Goal: Information Seeking & Learning: Learn about a topic

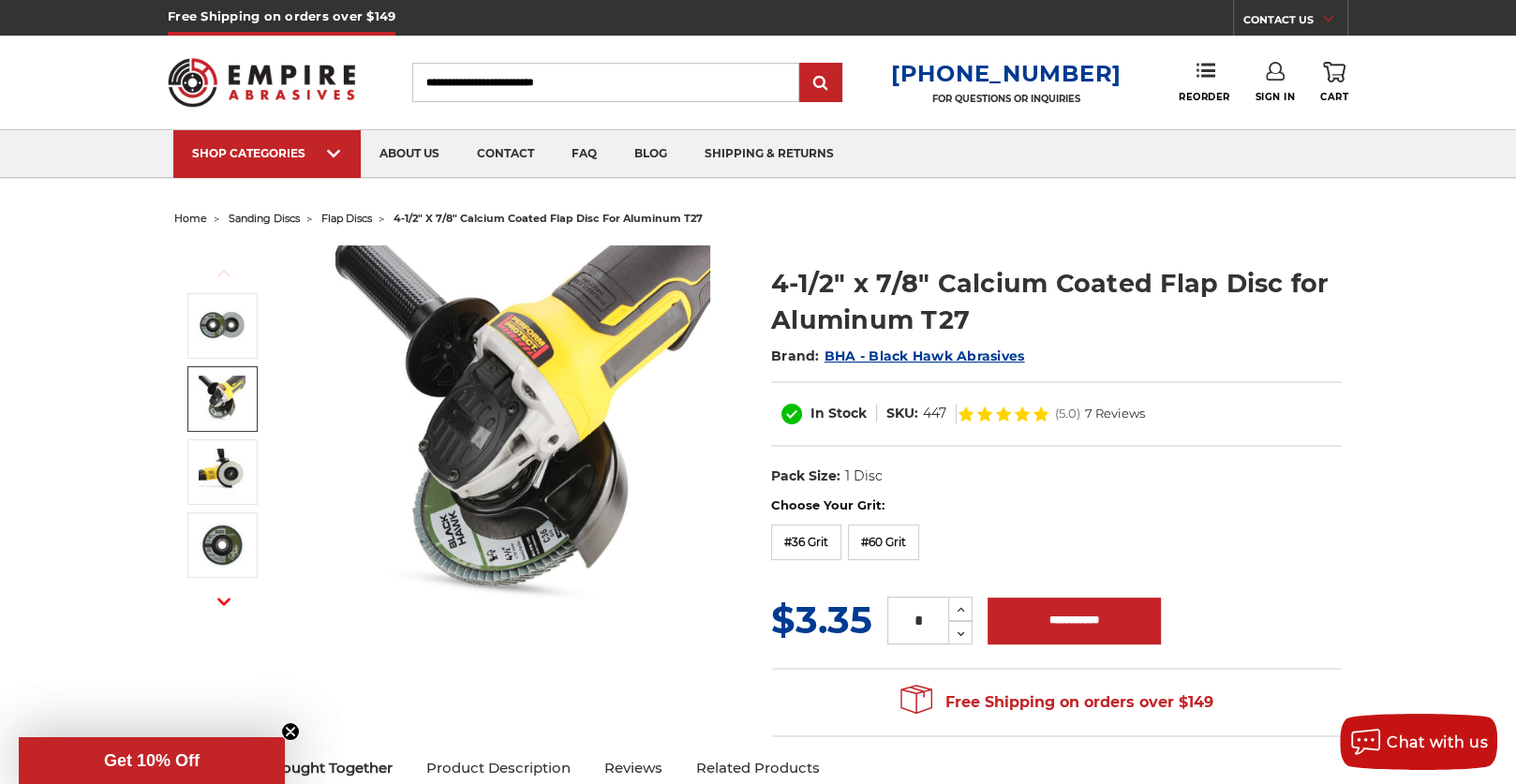
click at [230, 413] on img at bounding box center [222, 399] width 47 height 47
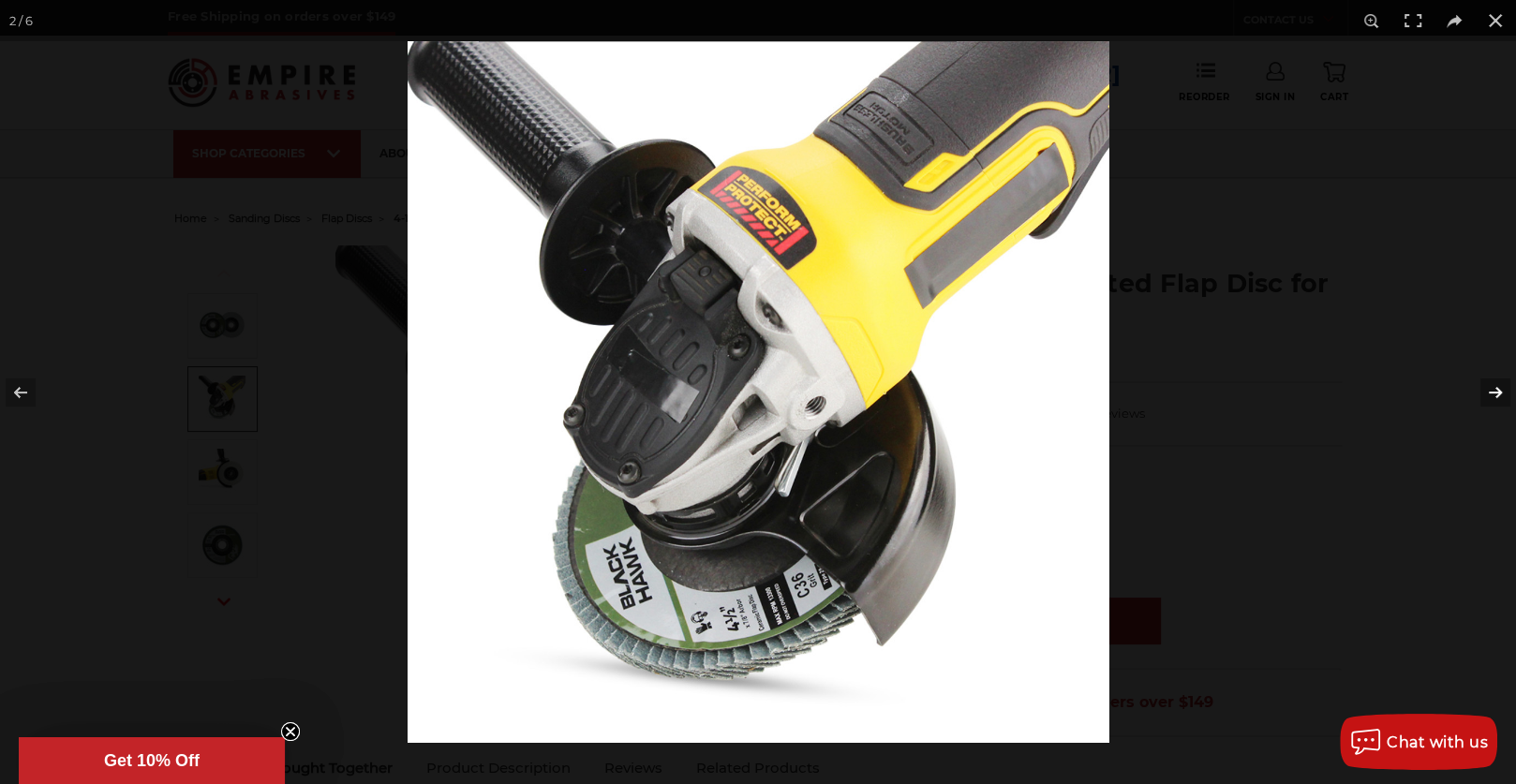
click at [1500, 397] on button at bounding box center [1483, 392] width 65 height 93
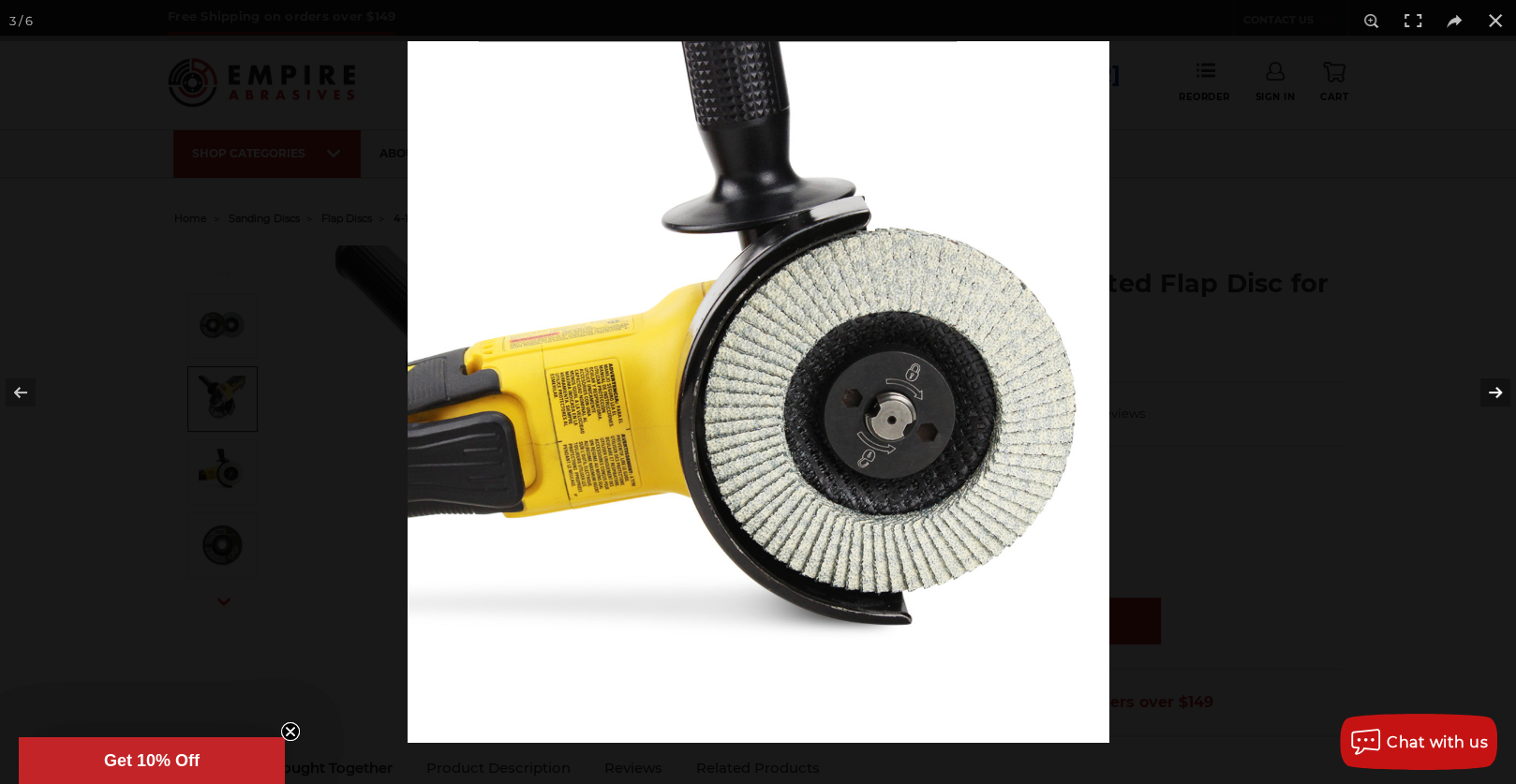
click at [1500, 397] on button at bounding box center [1483, 392] width 65 height 93
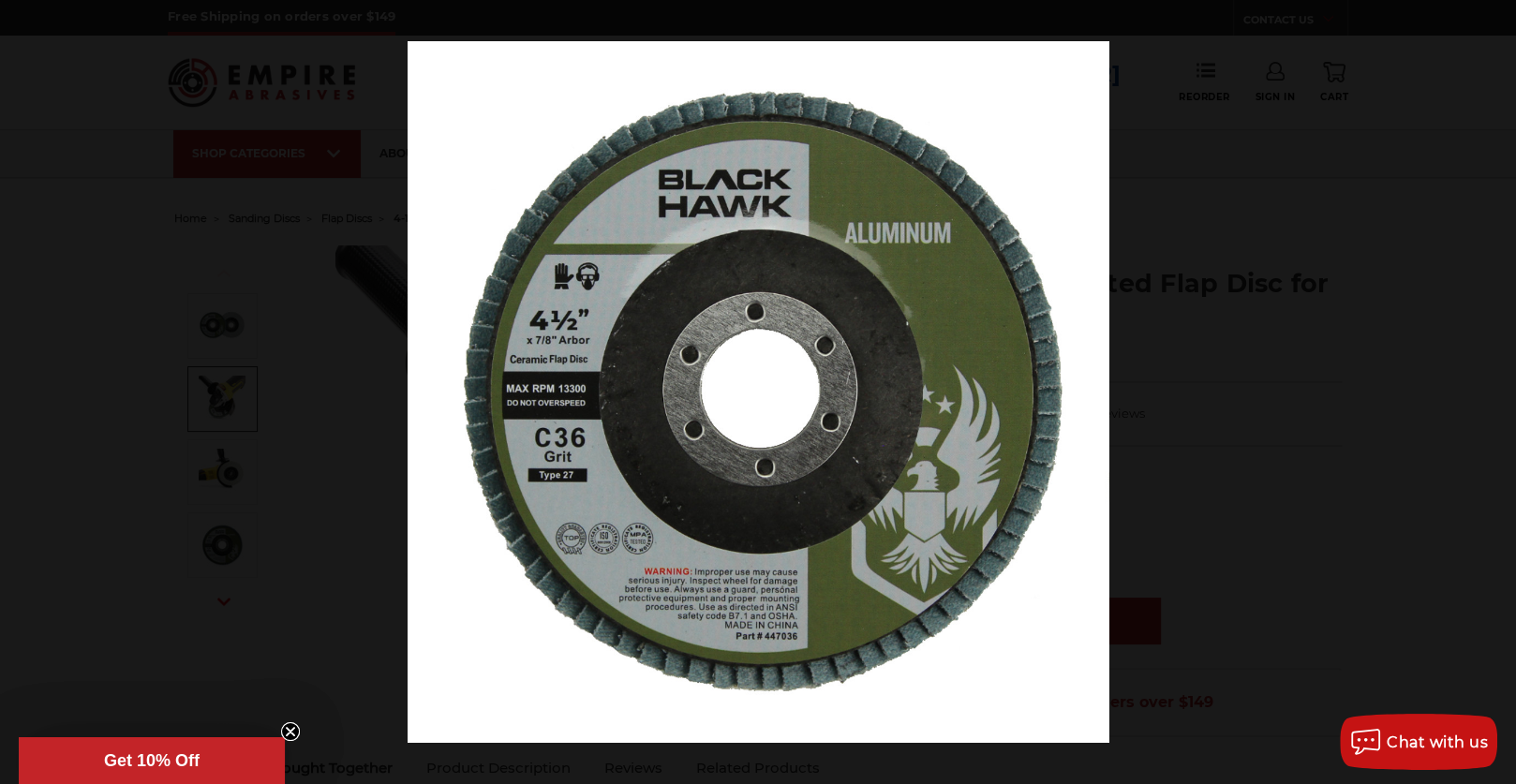
click at [1500, 397] on button at bounding box center [1483, 392] width 65 height 93
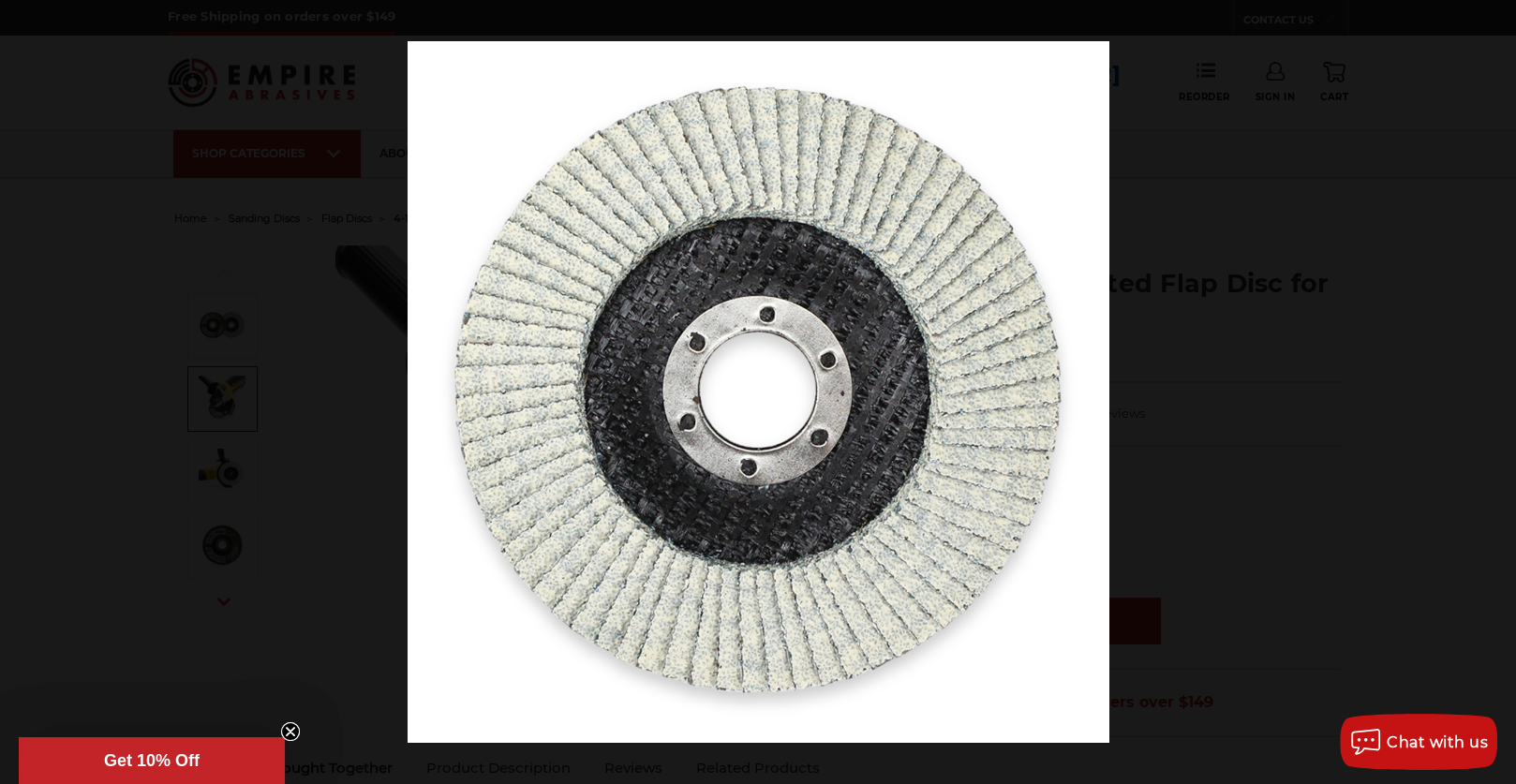
click at [1500, 397] on button at bounding box center [1483, 392] width 65 height 93
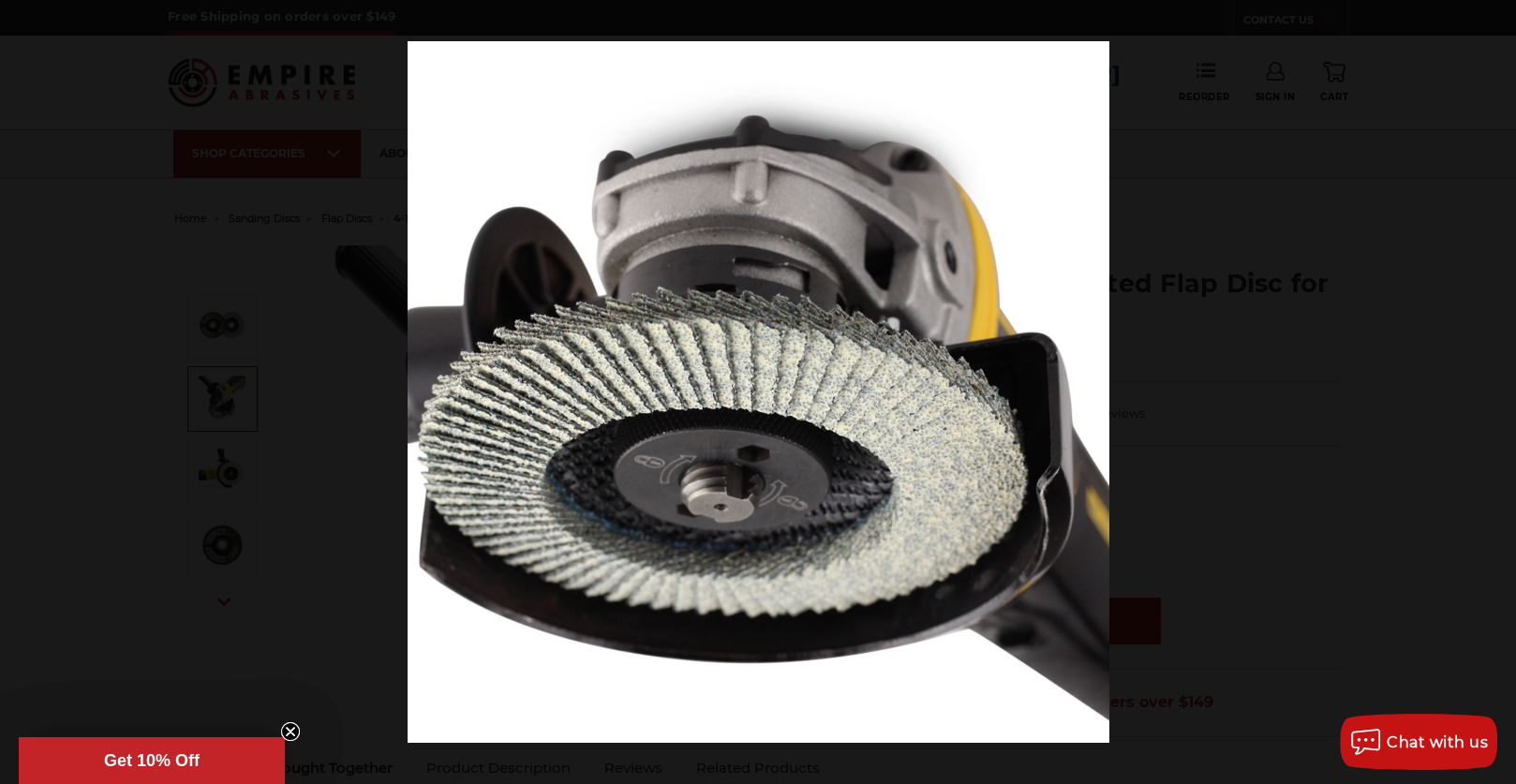
click at [1500, 397] on button at bounding box center [1483, 392] width 65 height 93
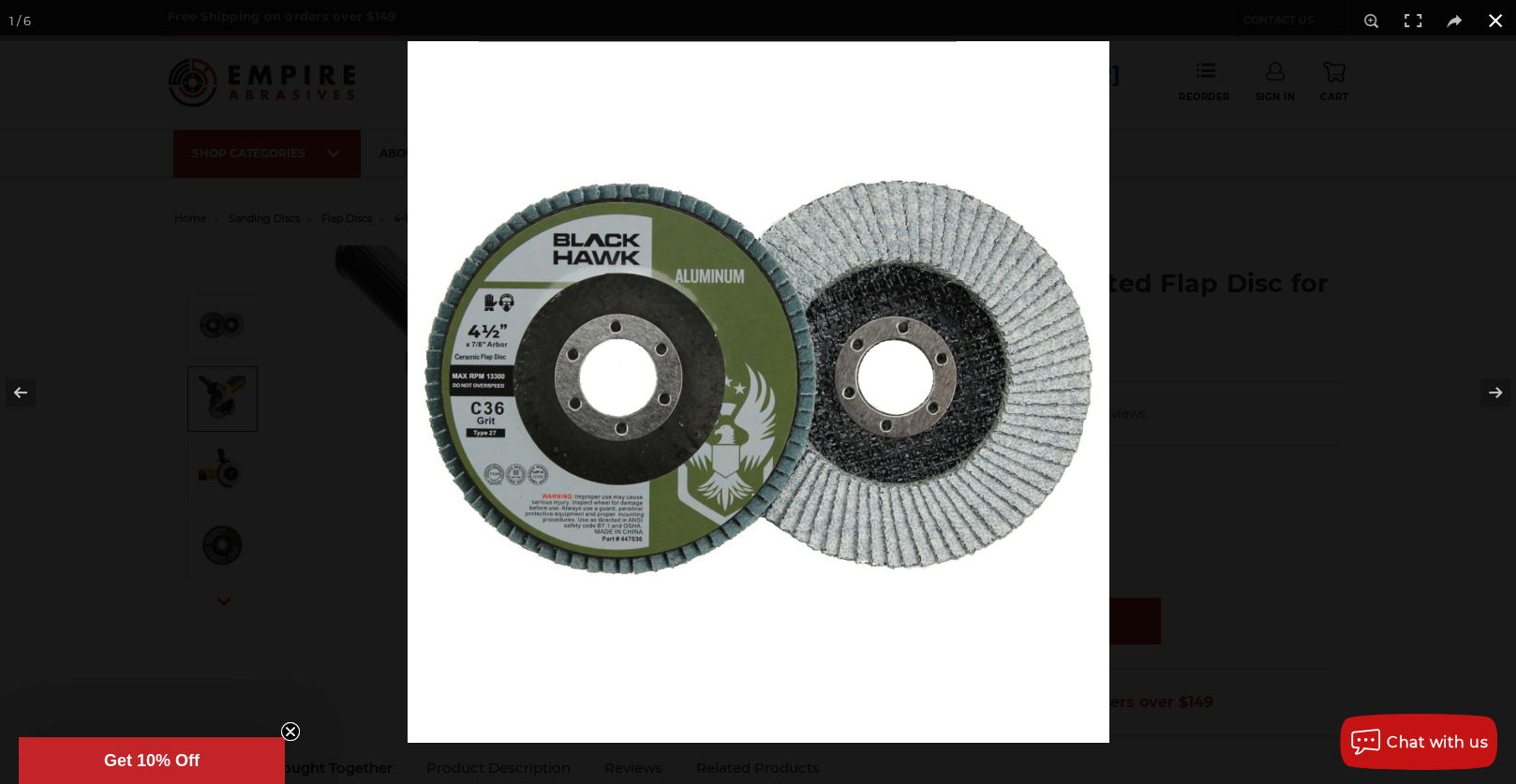
click at [1495, 12] on button at bounding box center [1496, 20] width 41 height 41
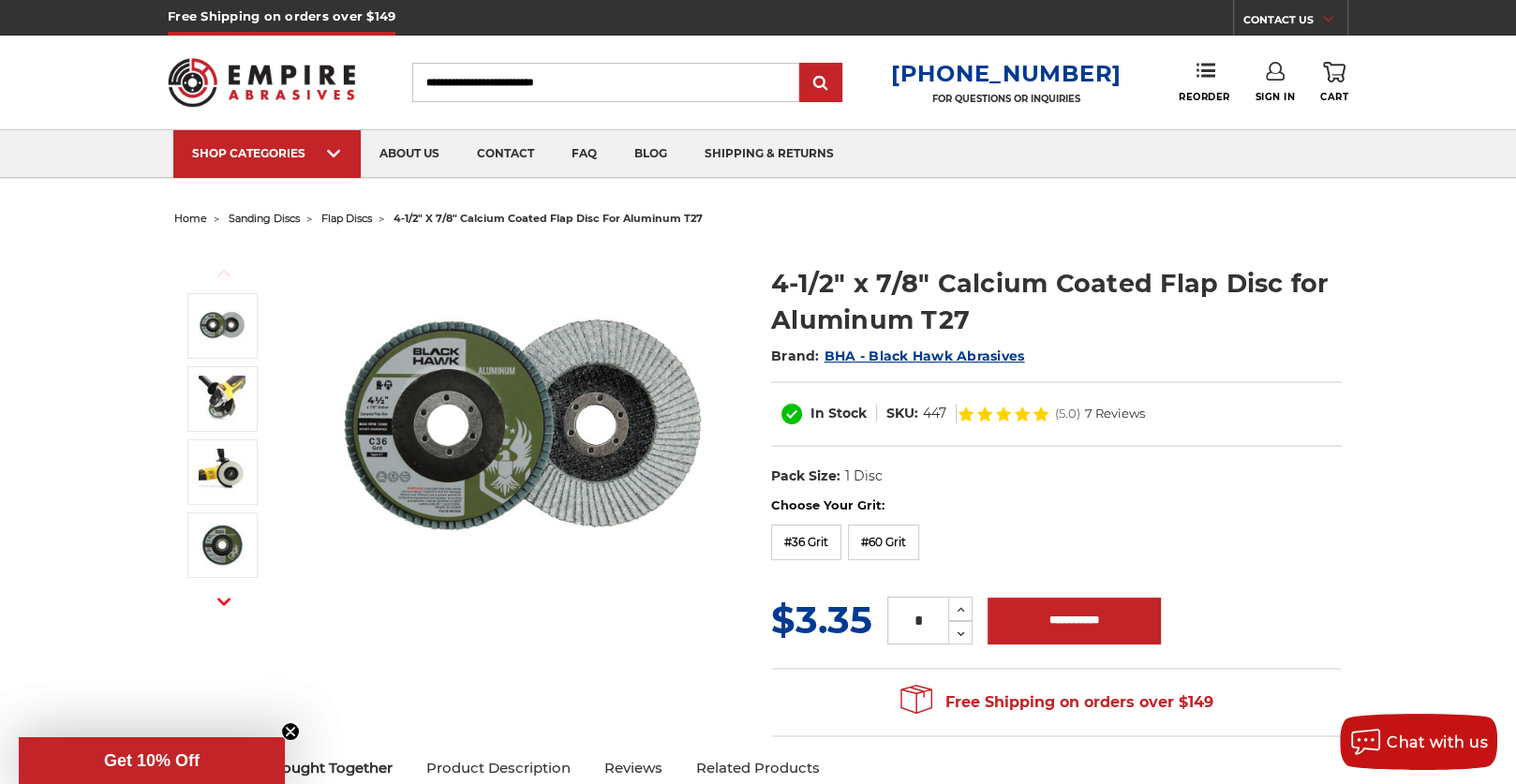
click at [295, 68] on img at bounding box center [261, 82] width 187 height 73
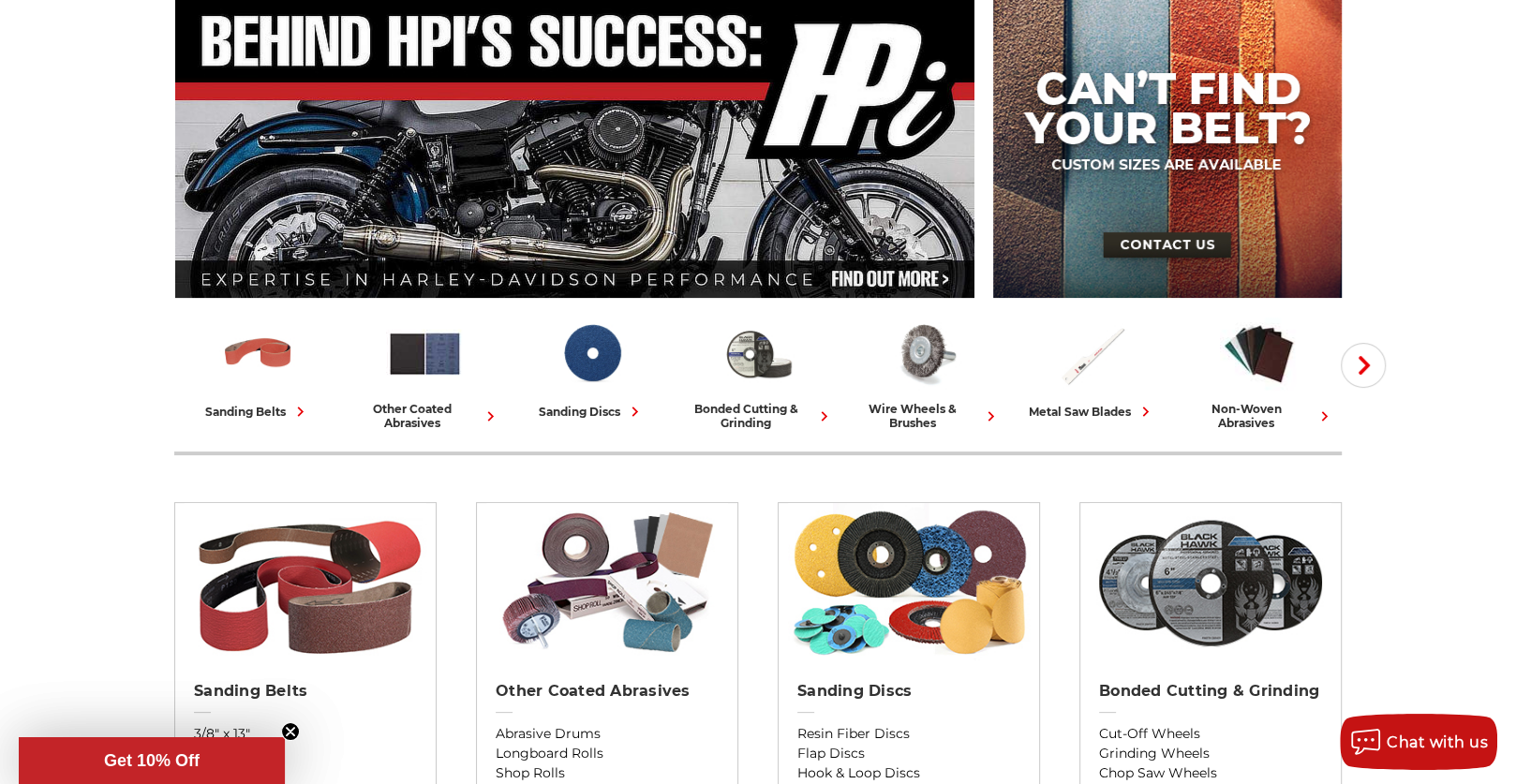
scroll to position [186, 0]
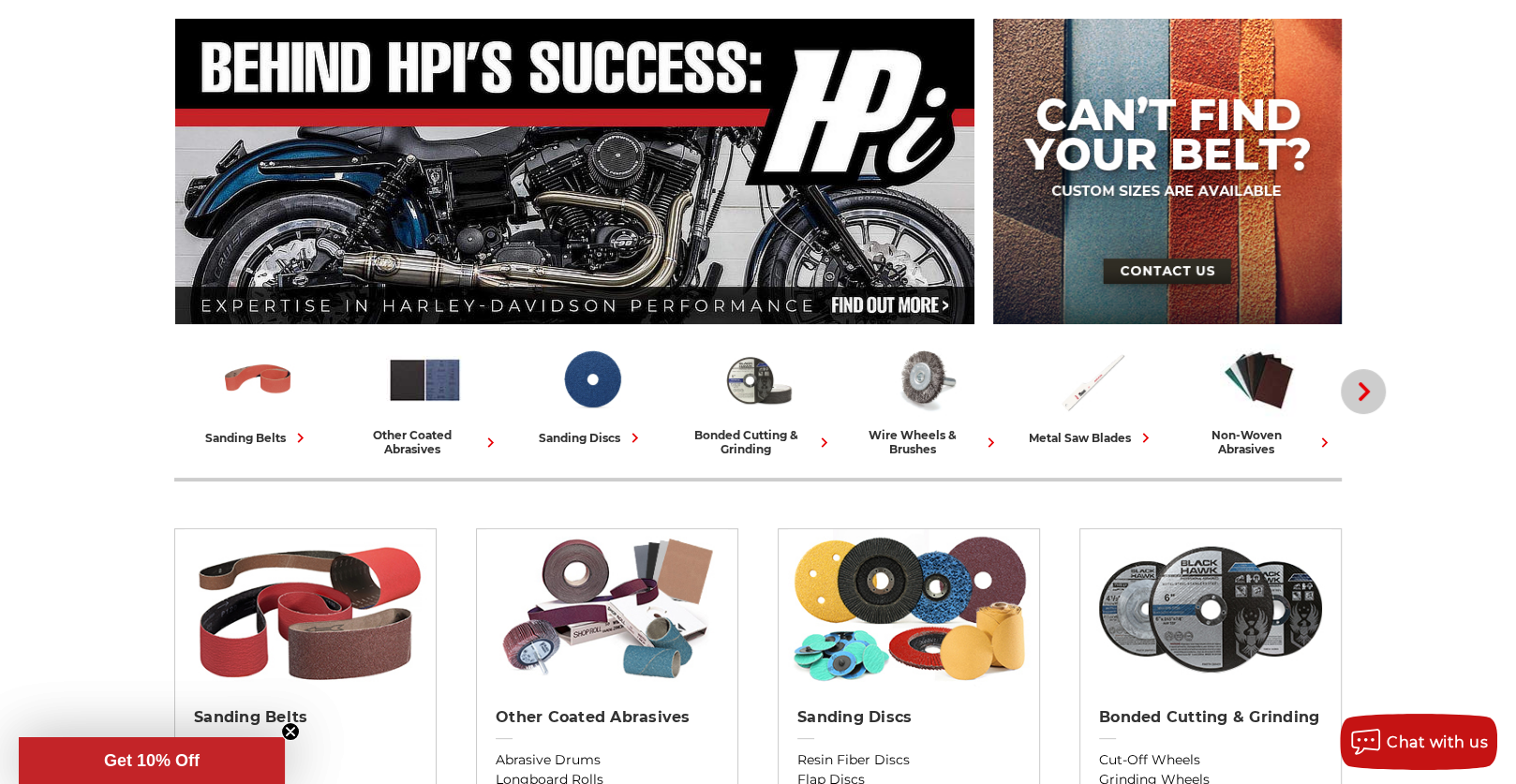
click at [1362, 389] on icon "button" at bounding box center [1364, 391] width 19 height 19
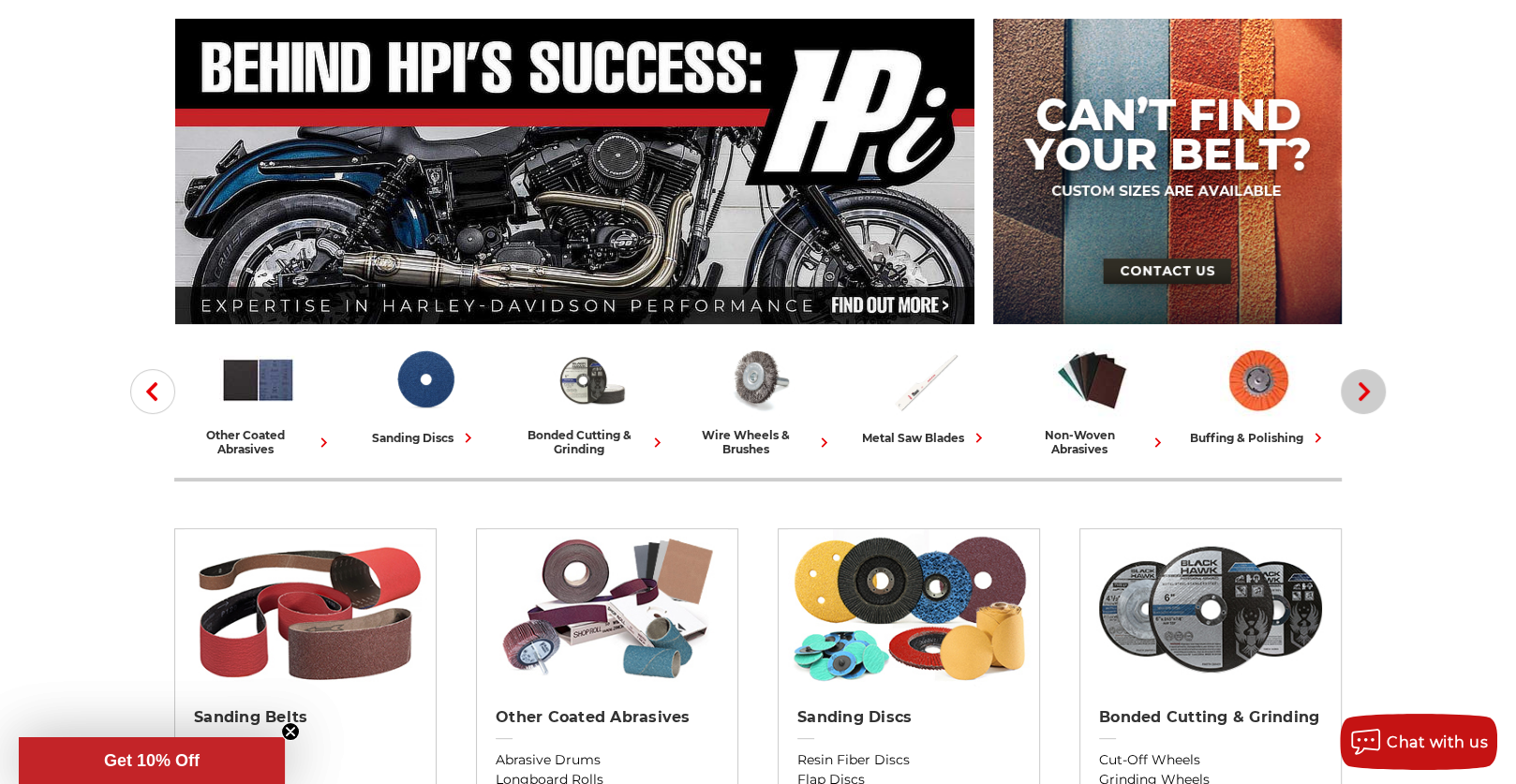
click at [1362, 389] on icon "button" at bounding box center [1364, 391] width 19 height 19
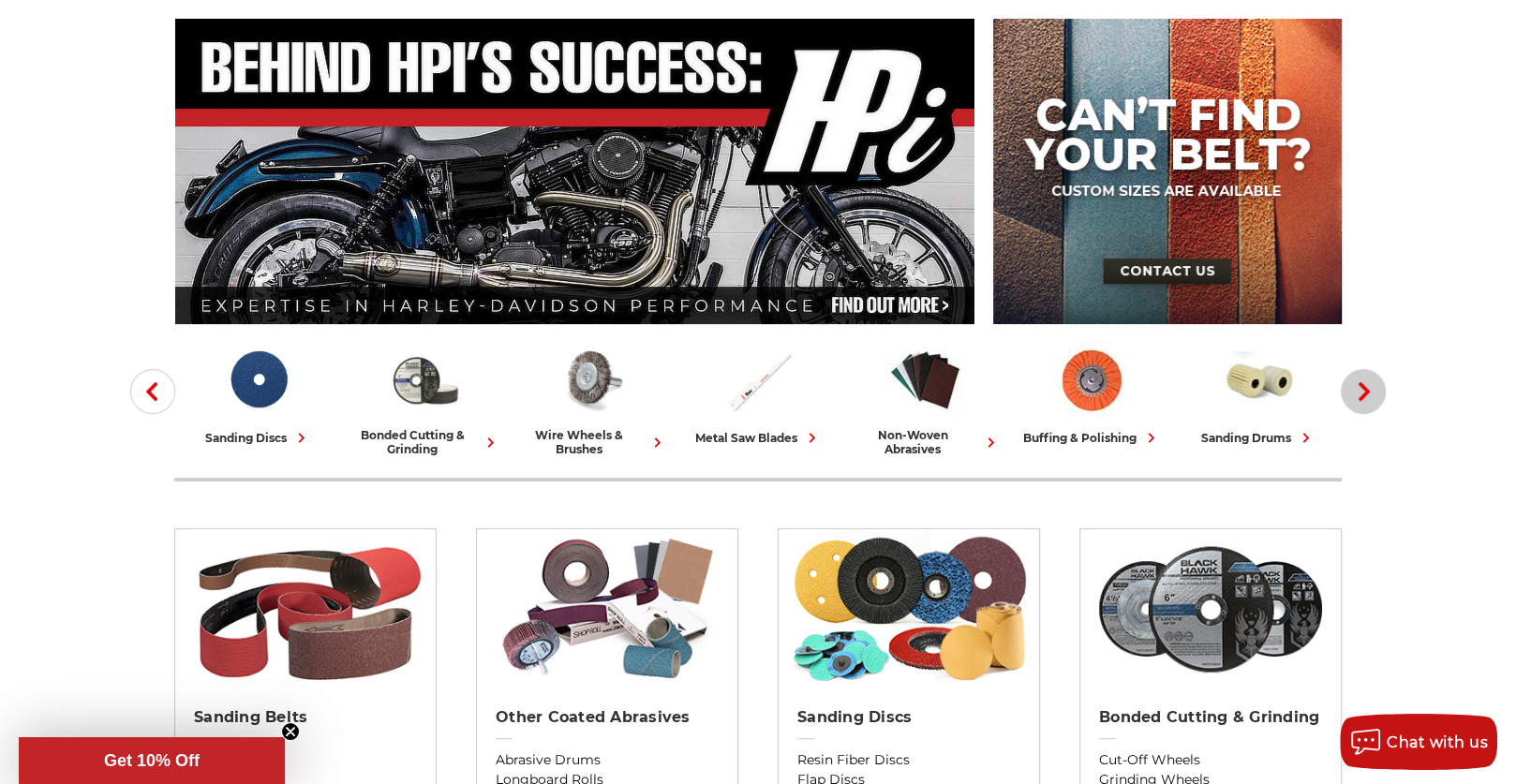
click at [1362, 389] on icon "button" at bounding box center [1364, 391] width 19 height 19
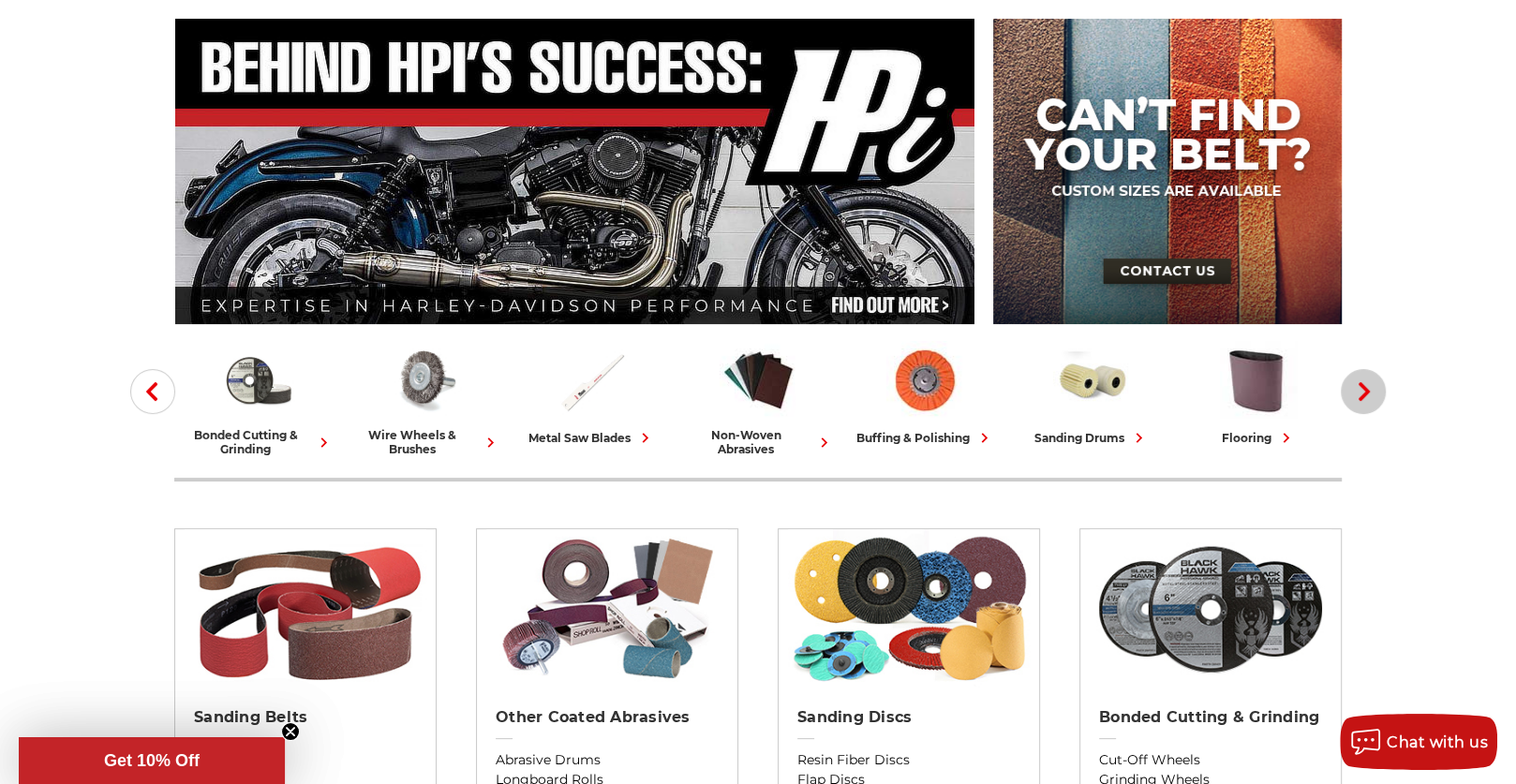
click at [1362, 389] on icon "button" at bounding box center [1364, 391] width 19 height 19
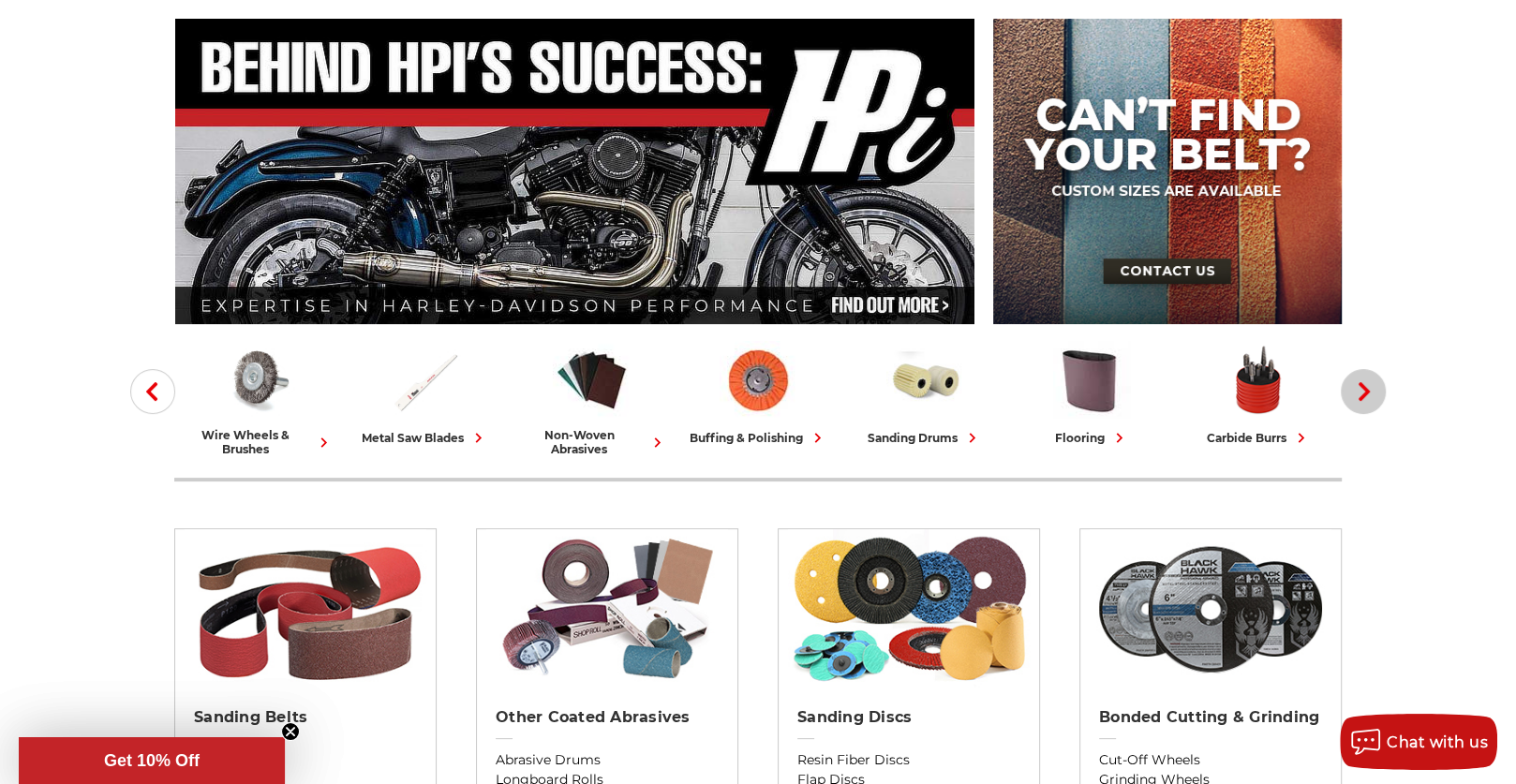
click at [1362, 389] on icon "button" at bounding box center [1364, 391] width 19 height 19
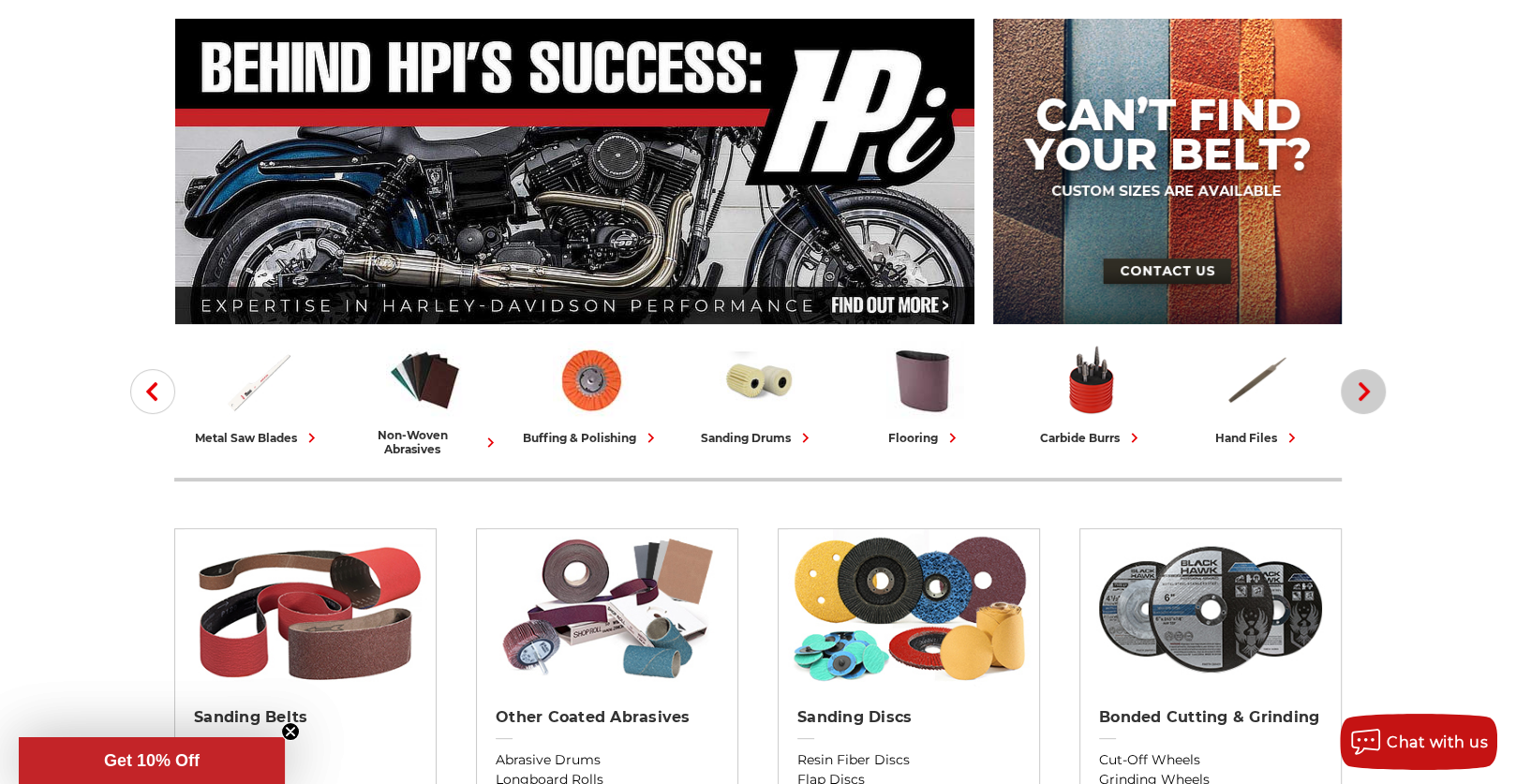
click at [1362, 389] on icon "button" at bounding box center [1364, 391] width 19 height 19
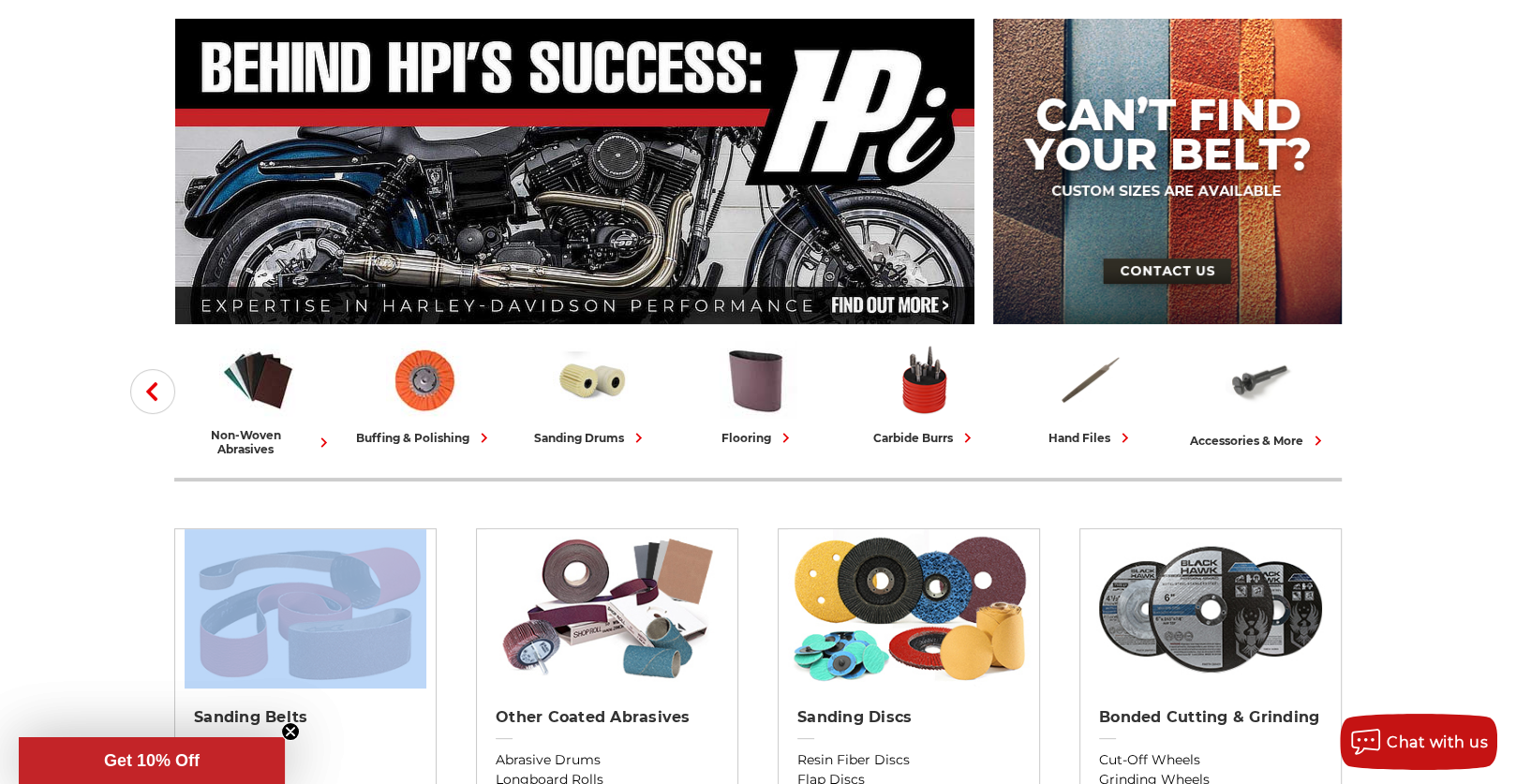
click at [159, 390] on icon "button" at bounding box center [151, 391] width 19 height 19
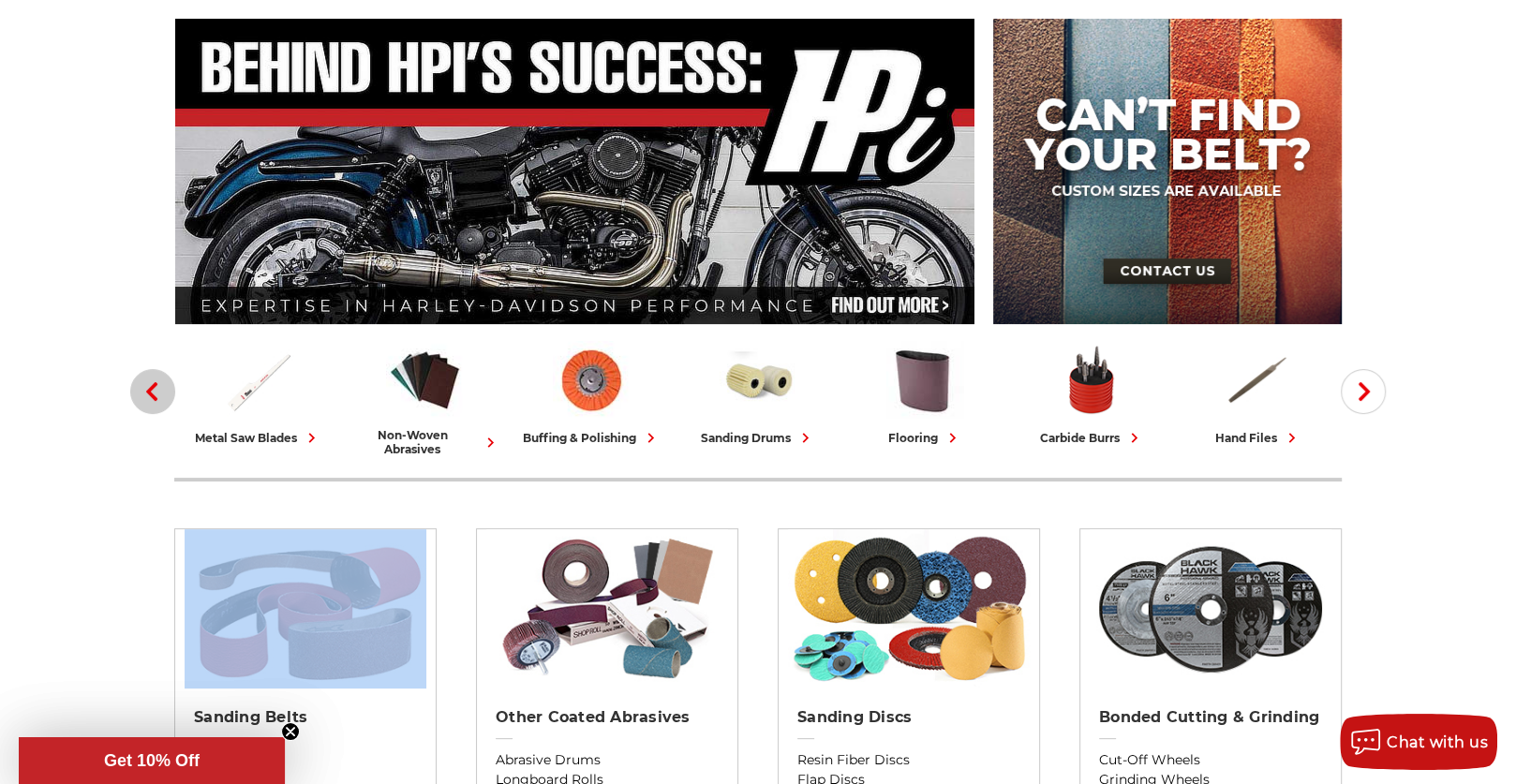
click at [159, 390] on icon "button" at bounding box center [151, 391] width 19 height 19
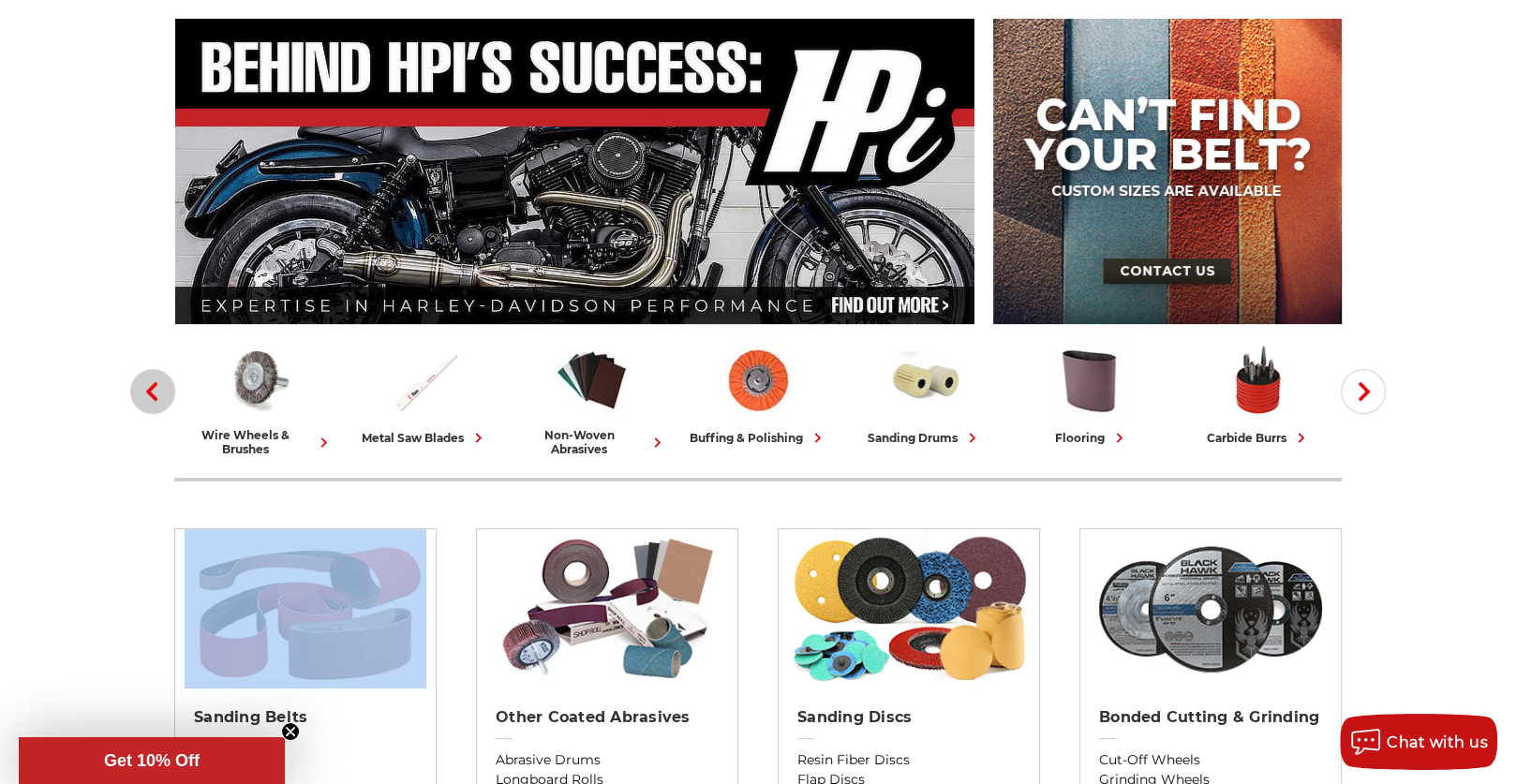
click at [159, 390] on icon "button" at bounding box center [151, 391] width 19 height 19
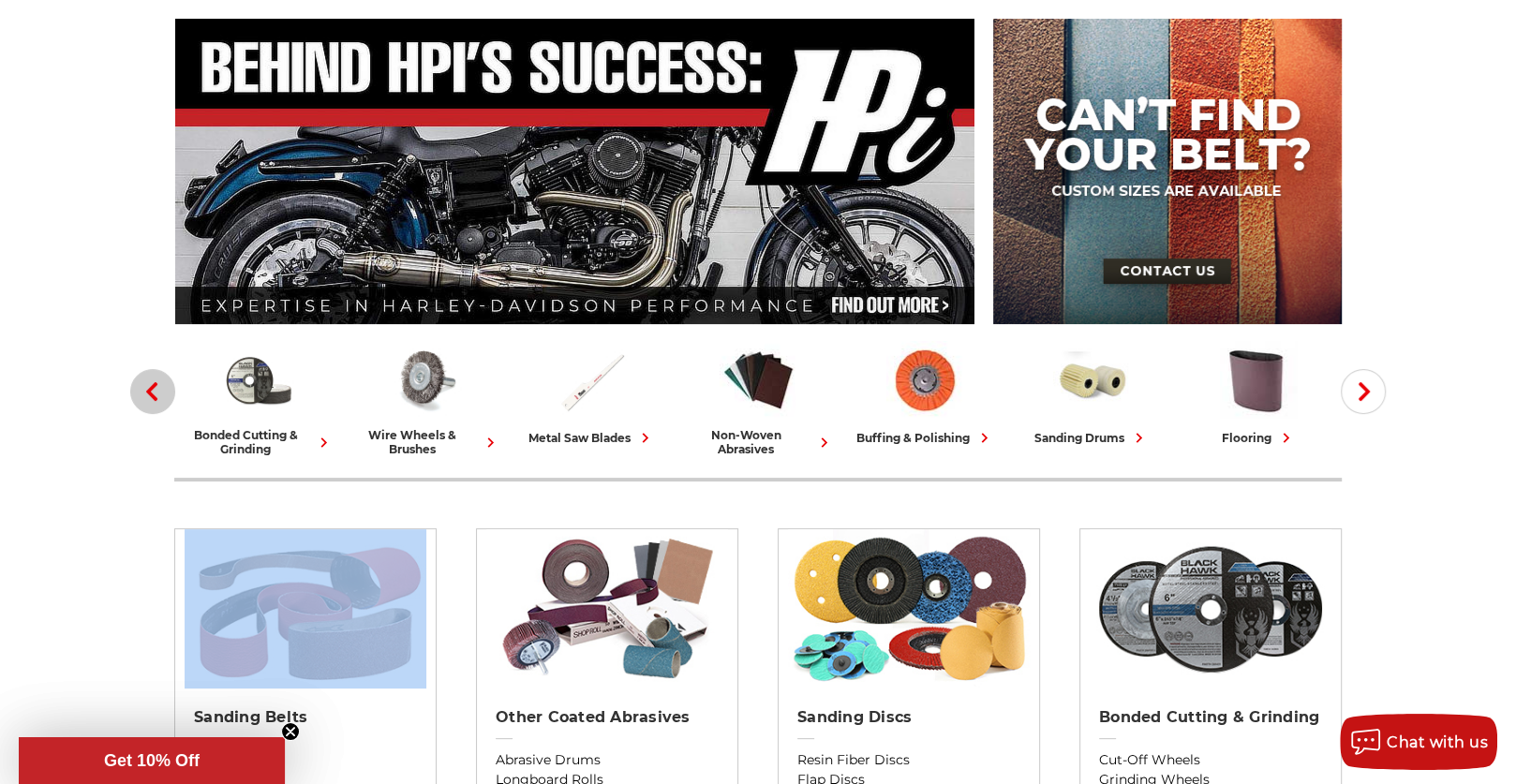
click at [159, 390] on icon "button" at bounding box center [151, 391] width 19 height 19
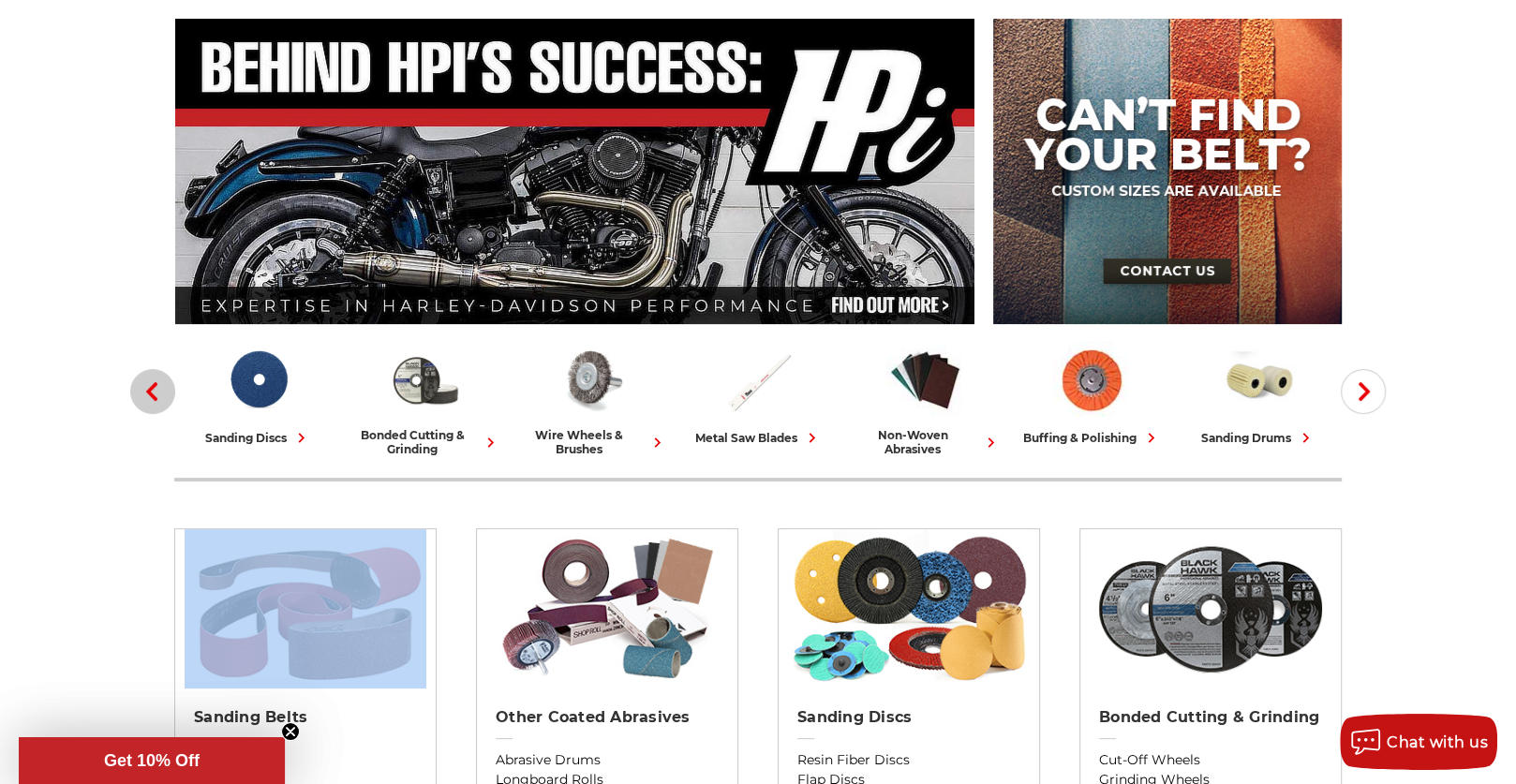
click at [159, 390] on icon "button" at bounding box center [151, 391] width 19 height 19
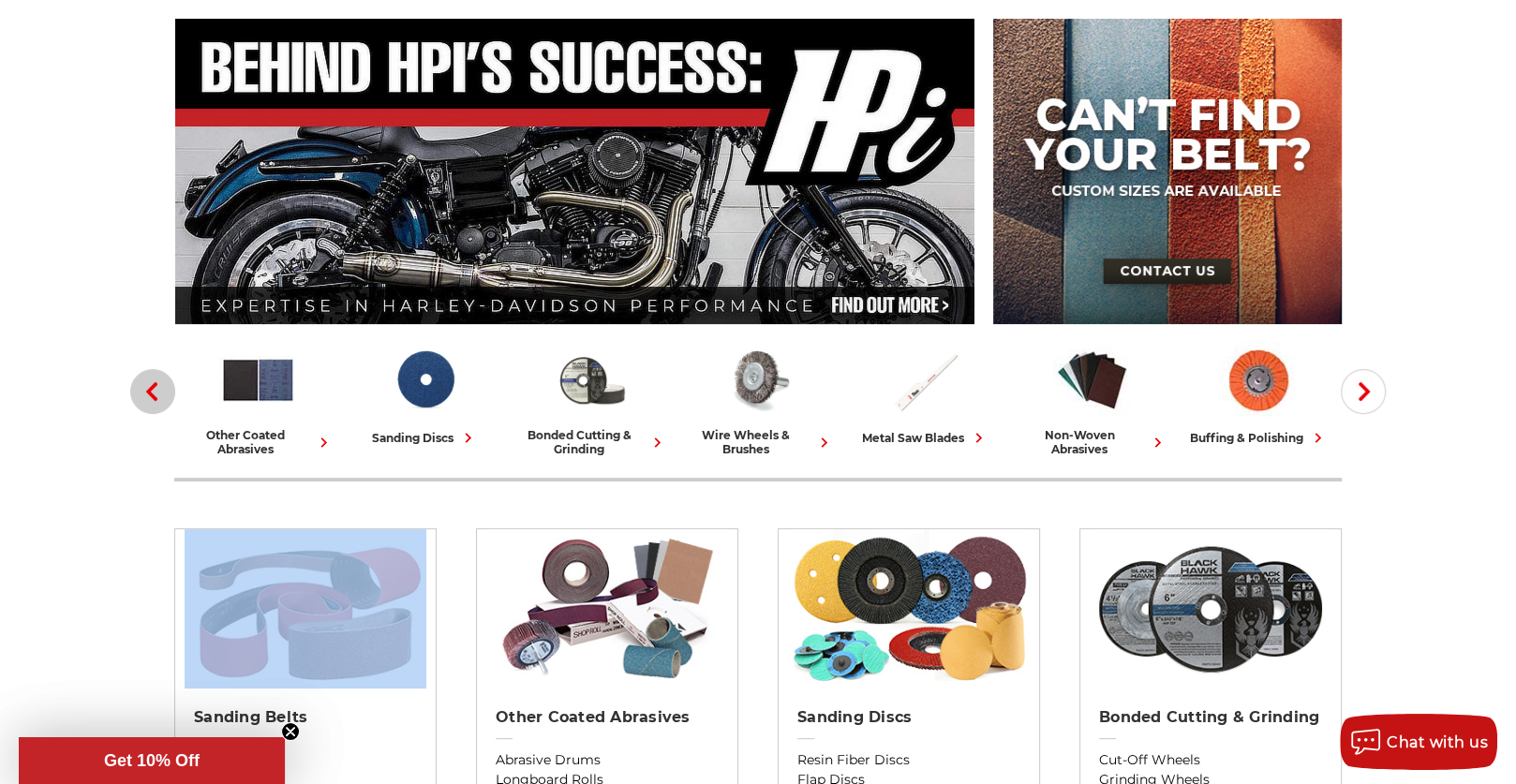
click at [159, 390] on icon "button" at bounding box center [151, 391] width 19 height 19
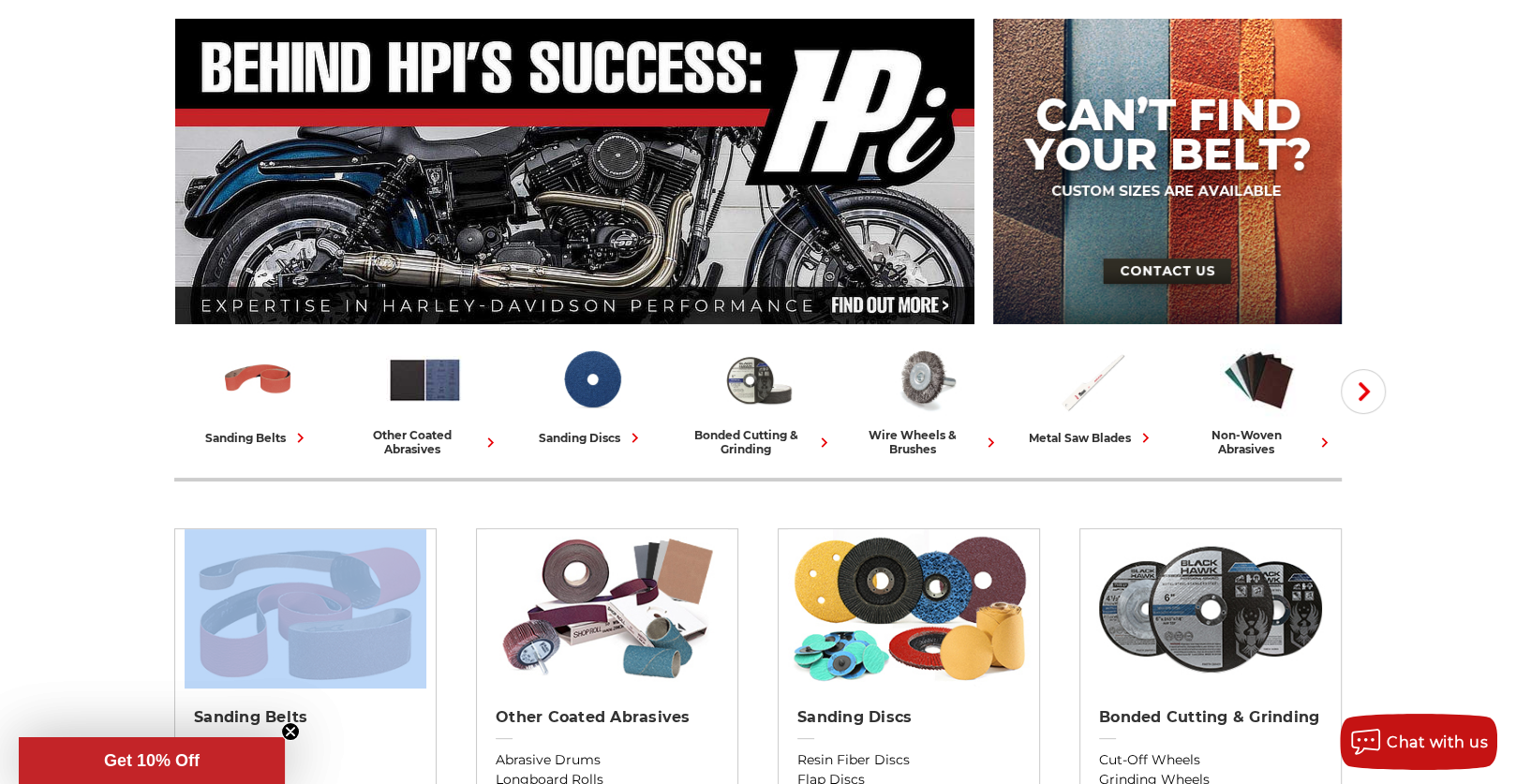
click at [784, 428] on div "bonded cutting & grinding" at bounding box center [758, 441] width 152 height 28
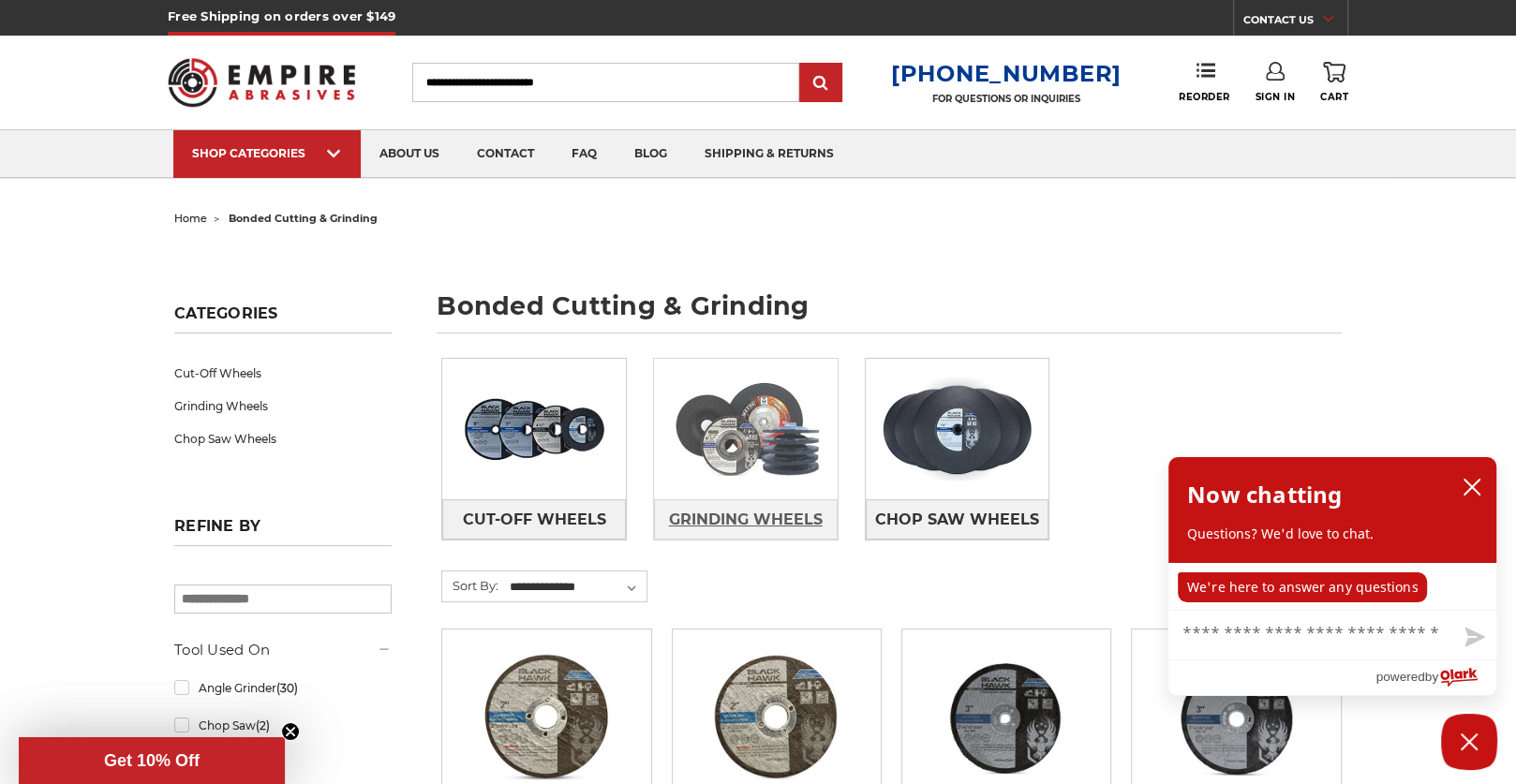
click at [748, 504] on span "Grinding Wheels" at bounding box center [746, 519] width 154 height 32
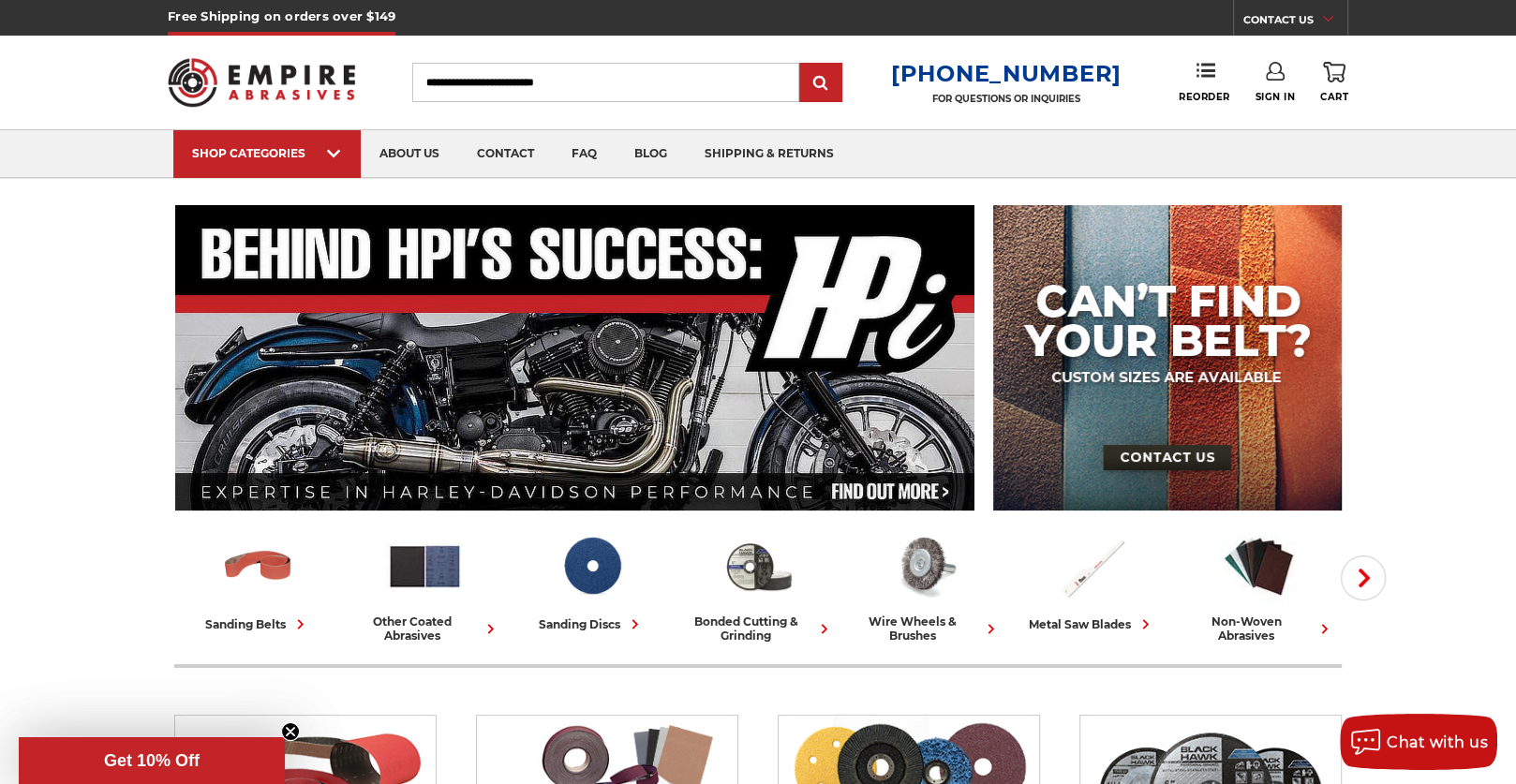
click at [568, 84] on input "Search" at bounding box center [605, 82] width 387 height 39
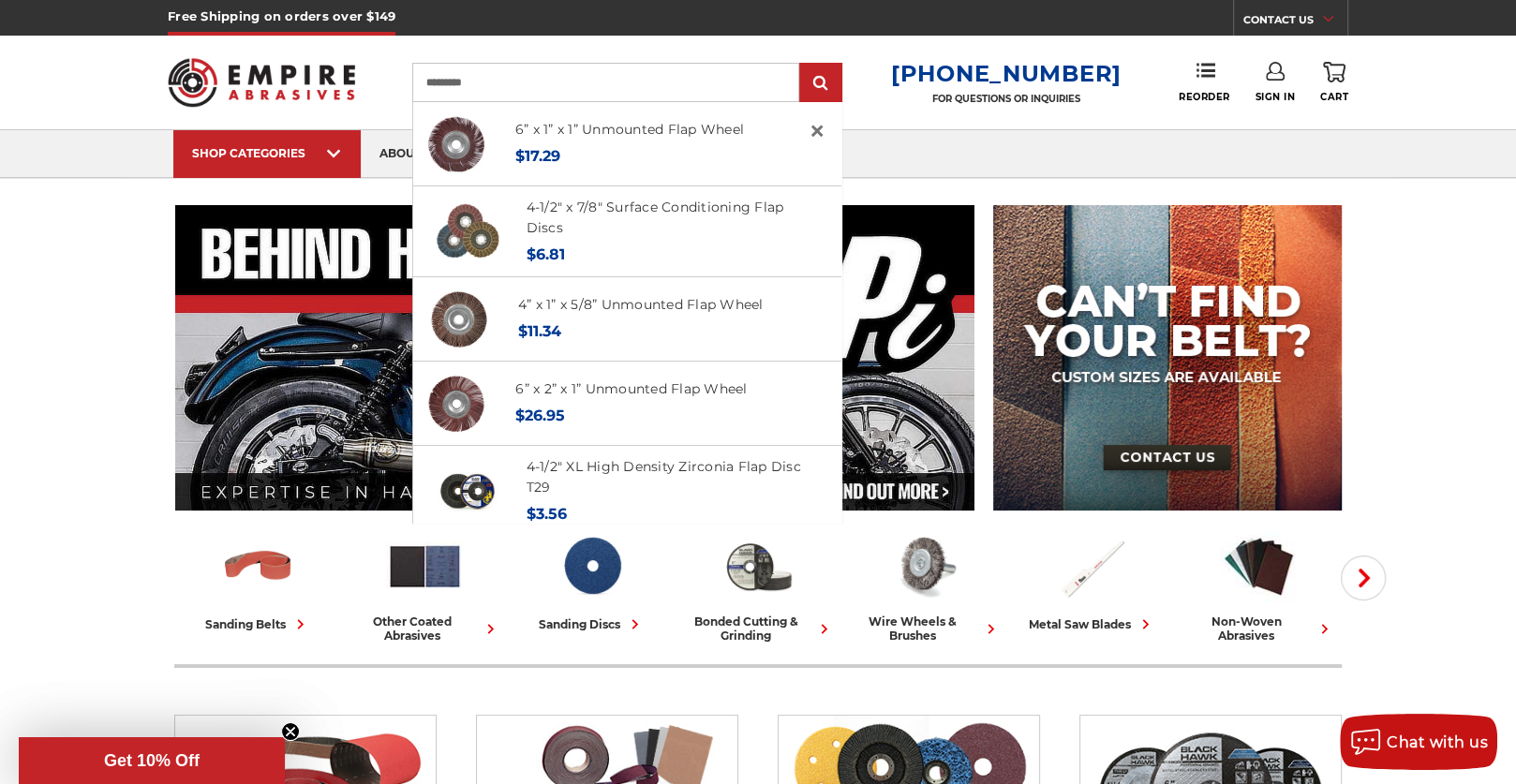
type input "*********"
click at [802, 64] on input "submit" at bounding box center [820, 83] width 37 height 37
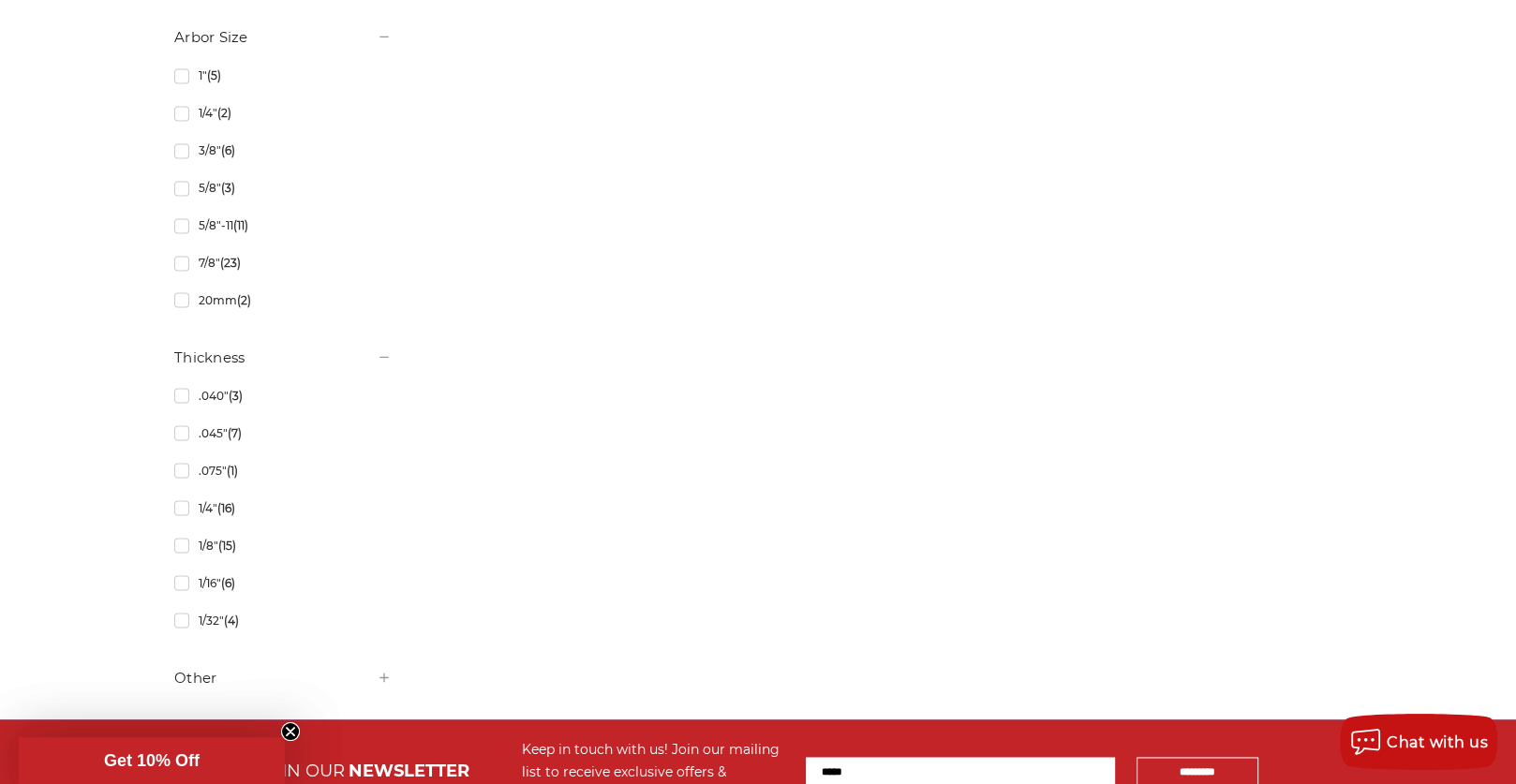
scroll to position [2340, 0]
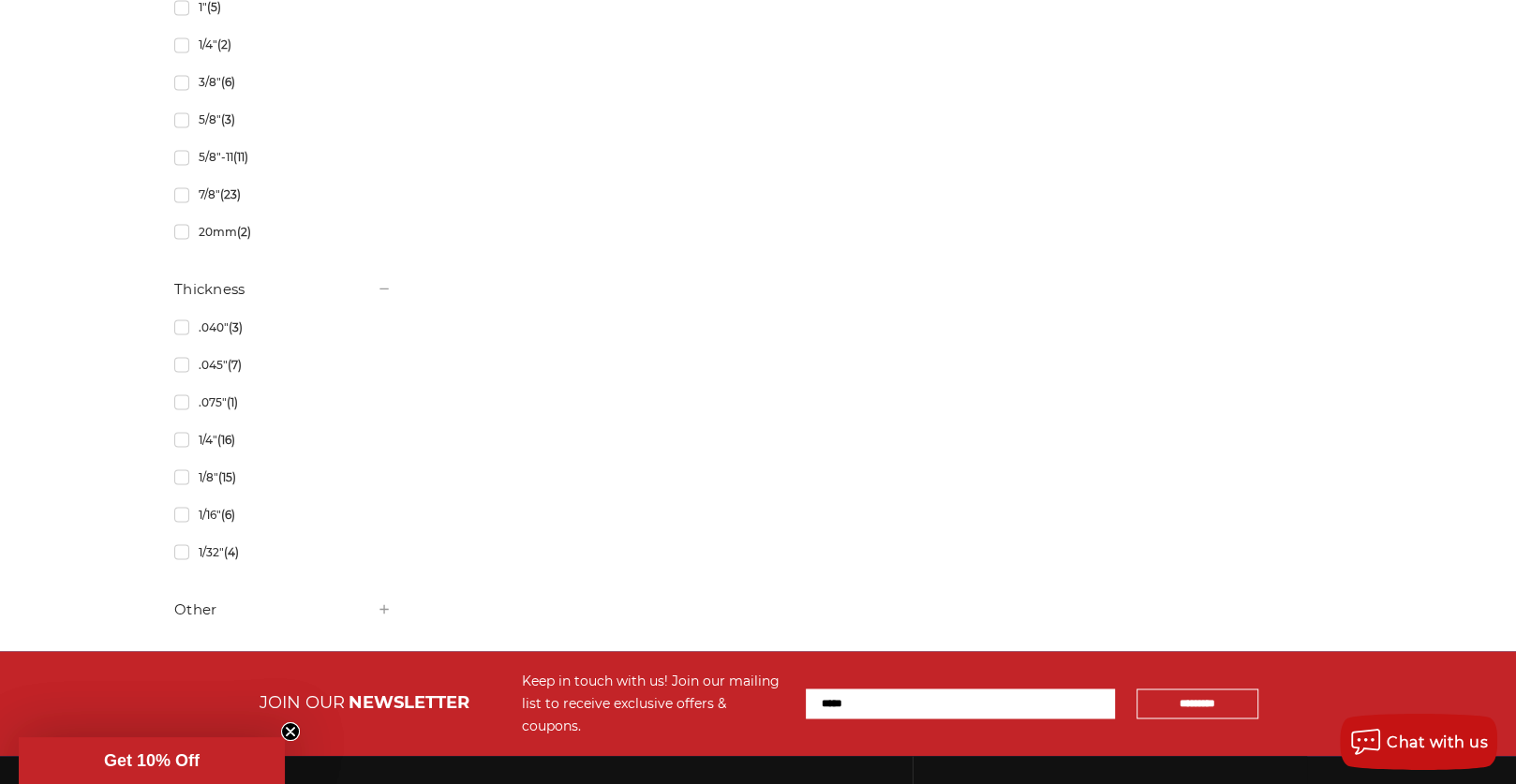
click at [384, 602] on icon at bounding box center [384, 608] width 15 height 15
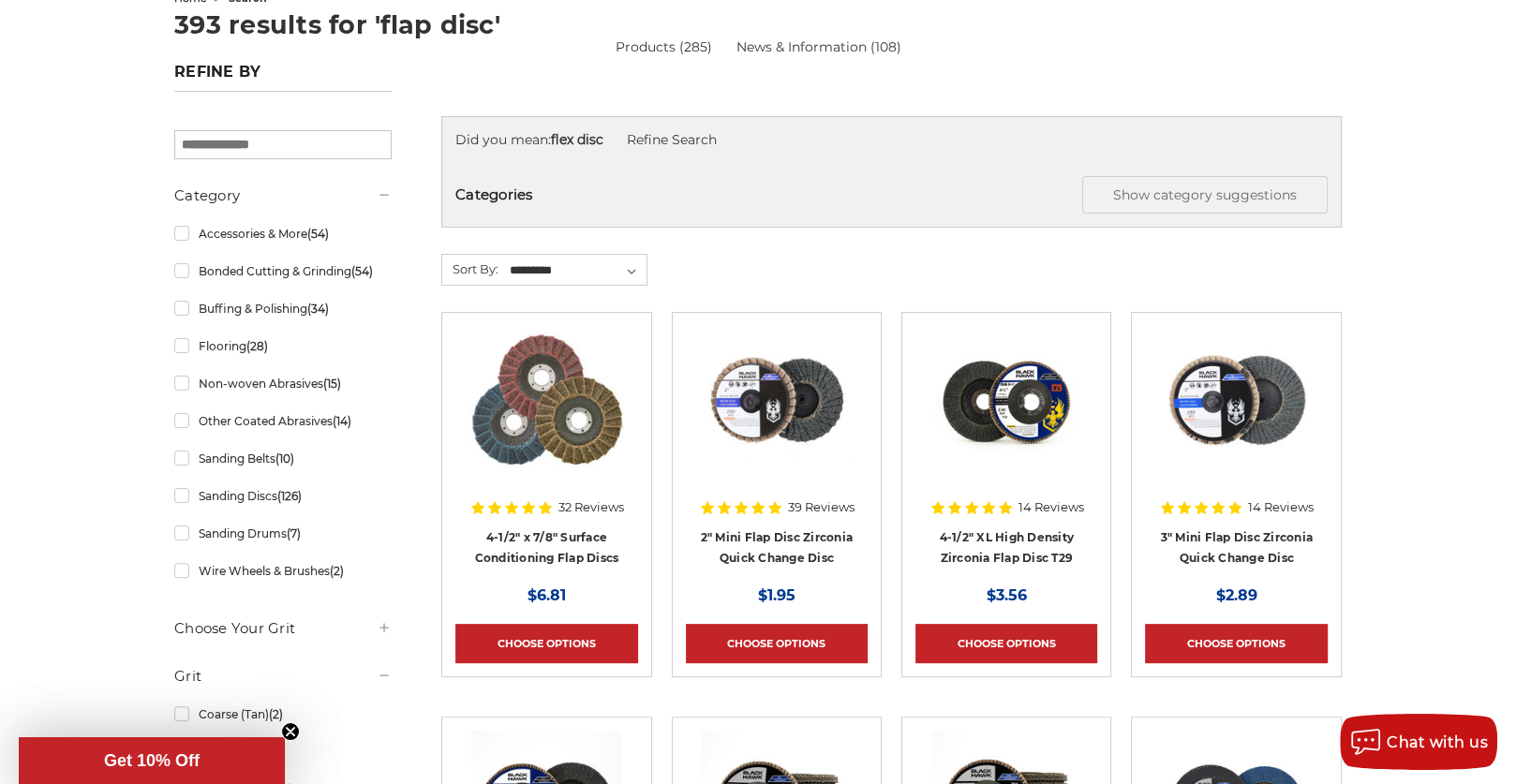
scroll to position [186, 0]
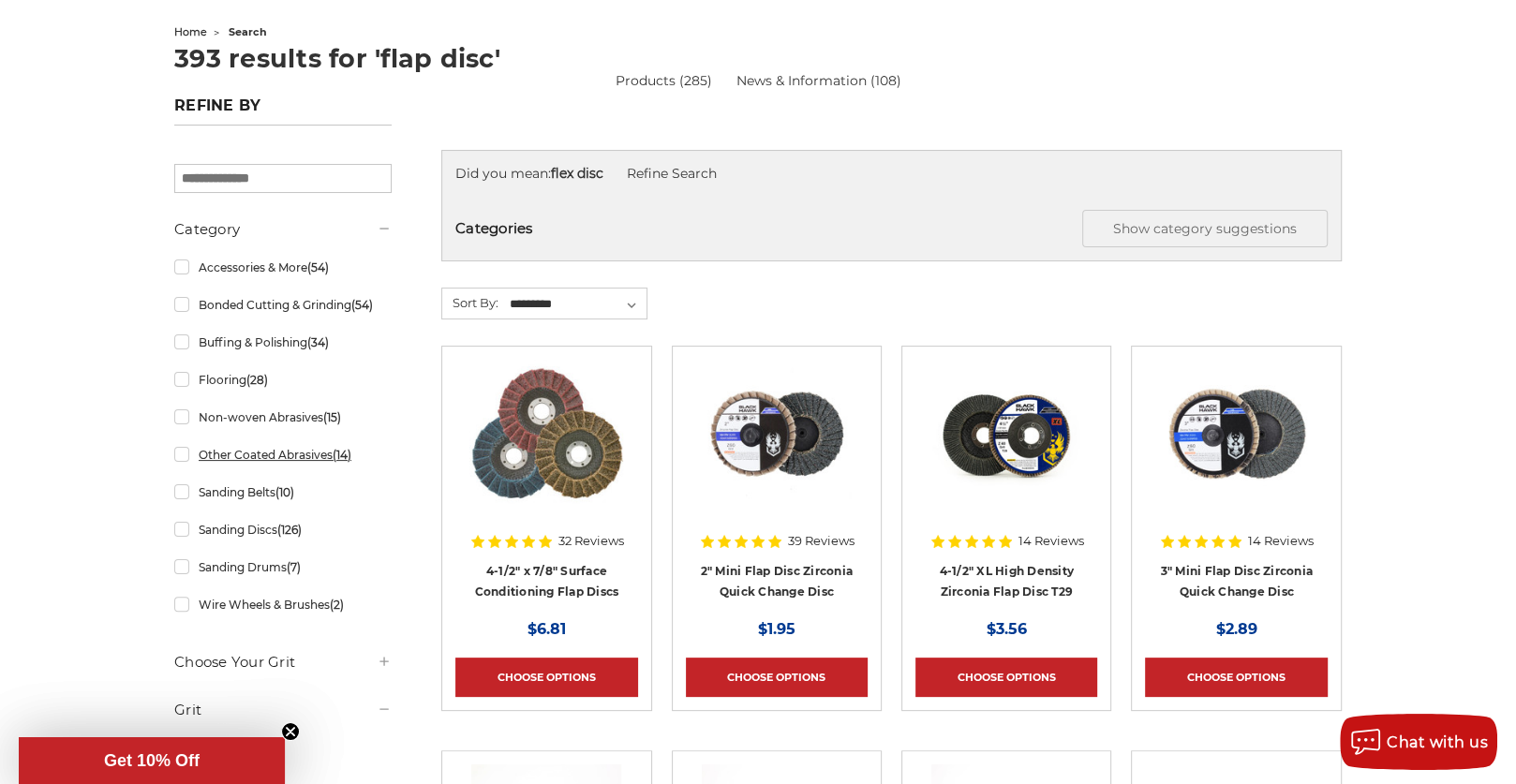
click at [269, 462] on link "Other Coated Abrasives (14)" at bounding box center [283, 455] width 217 height 33
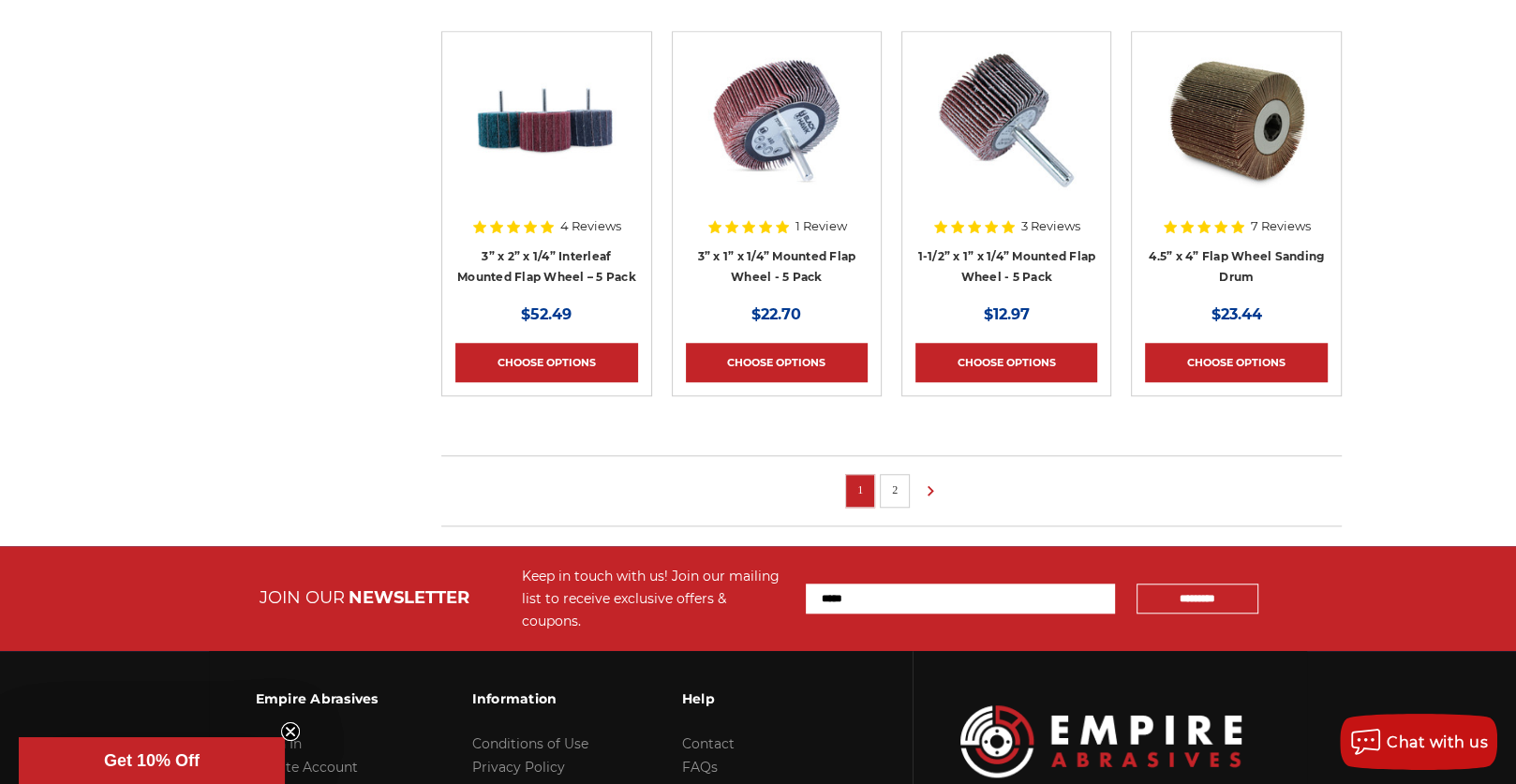
scroll to position [1310, 0]
click at [899, 492] on link "2" at bounding box center [894, 489] width 19 height 20
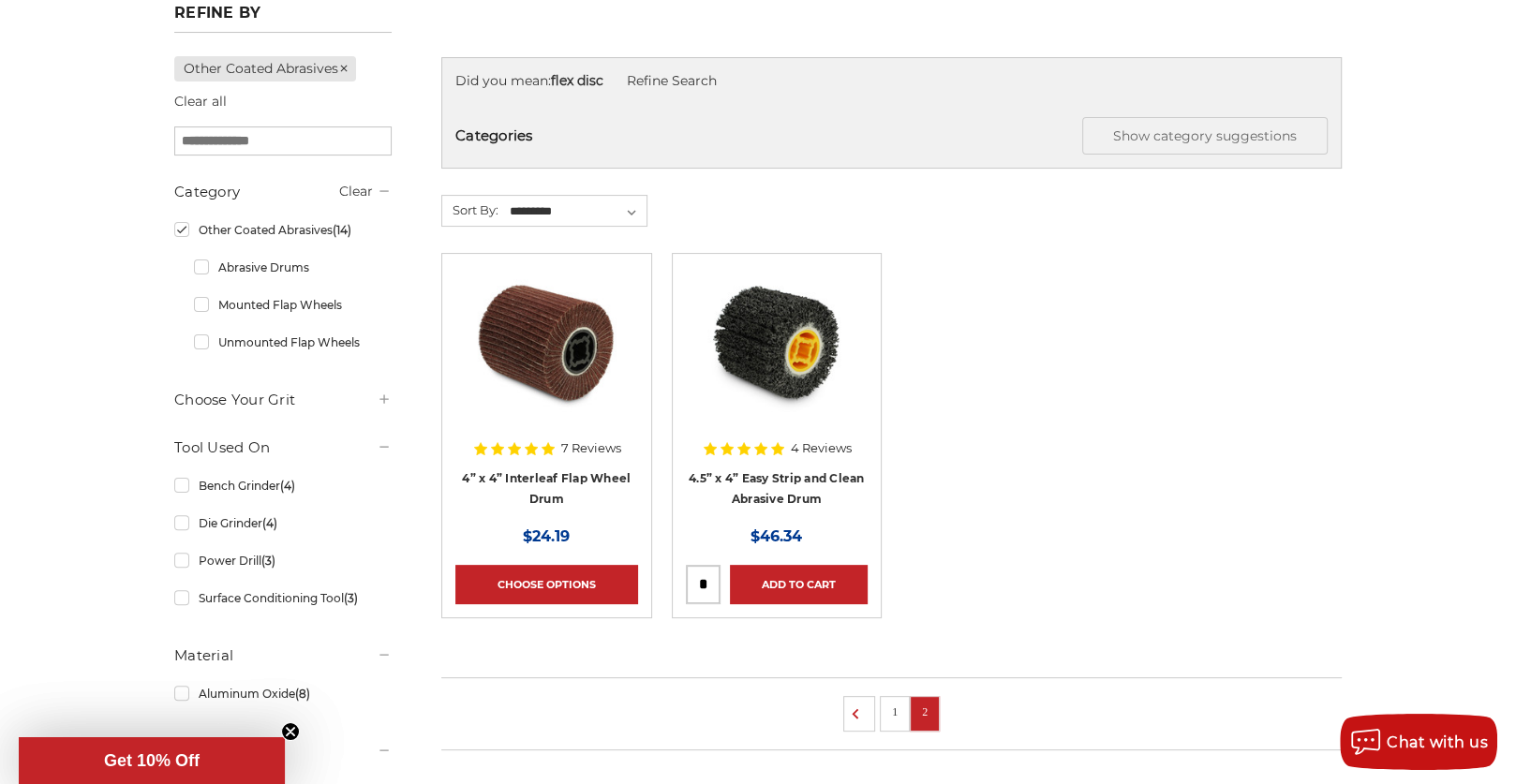
scroll to position [280, 0]
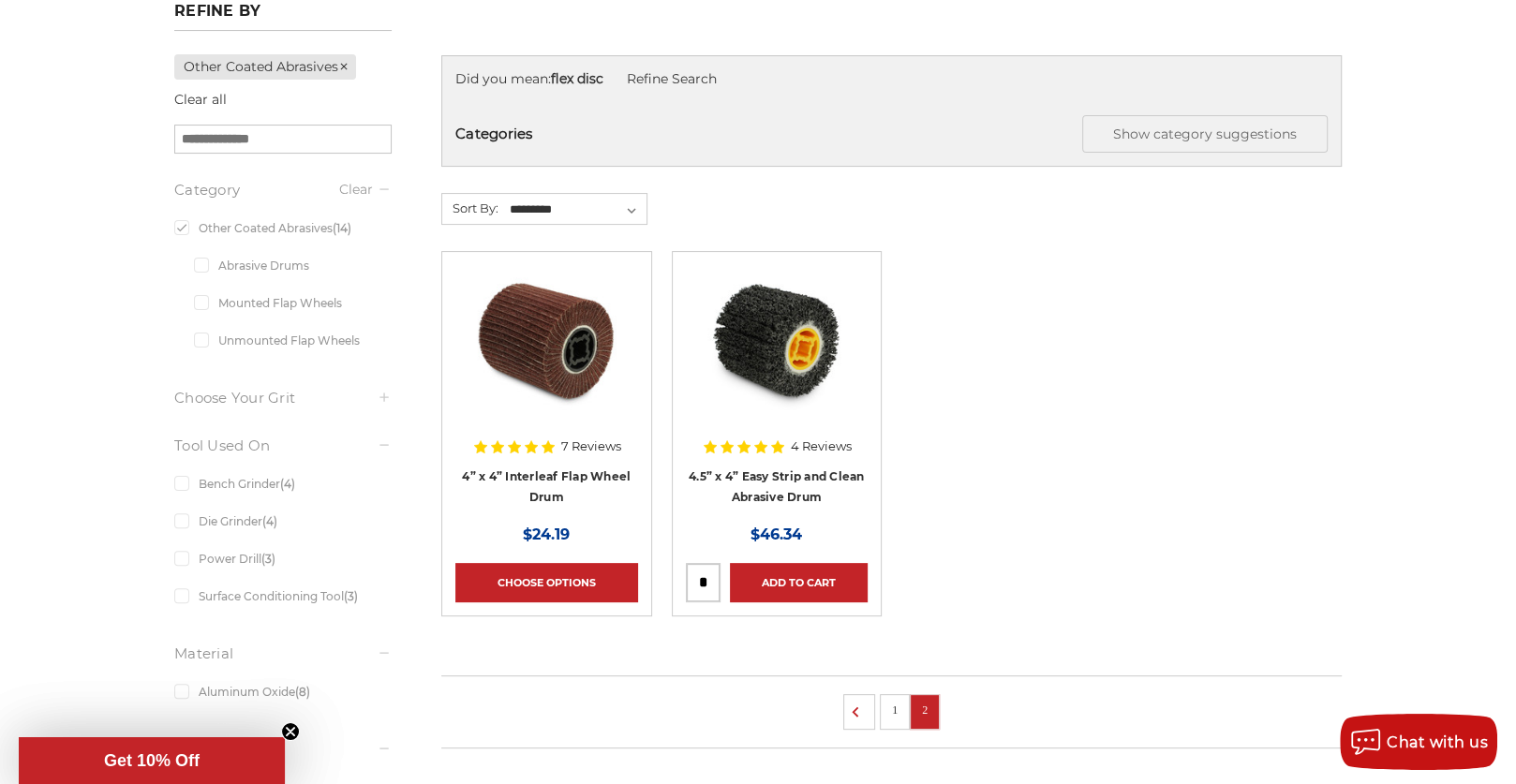
scroll to position [784, 0]
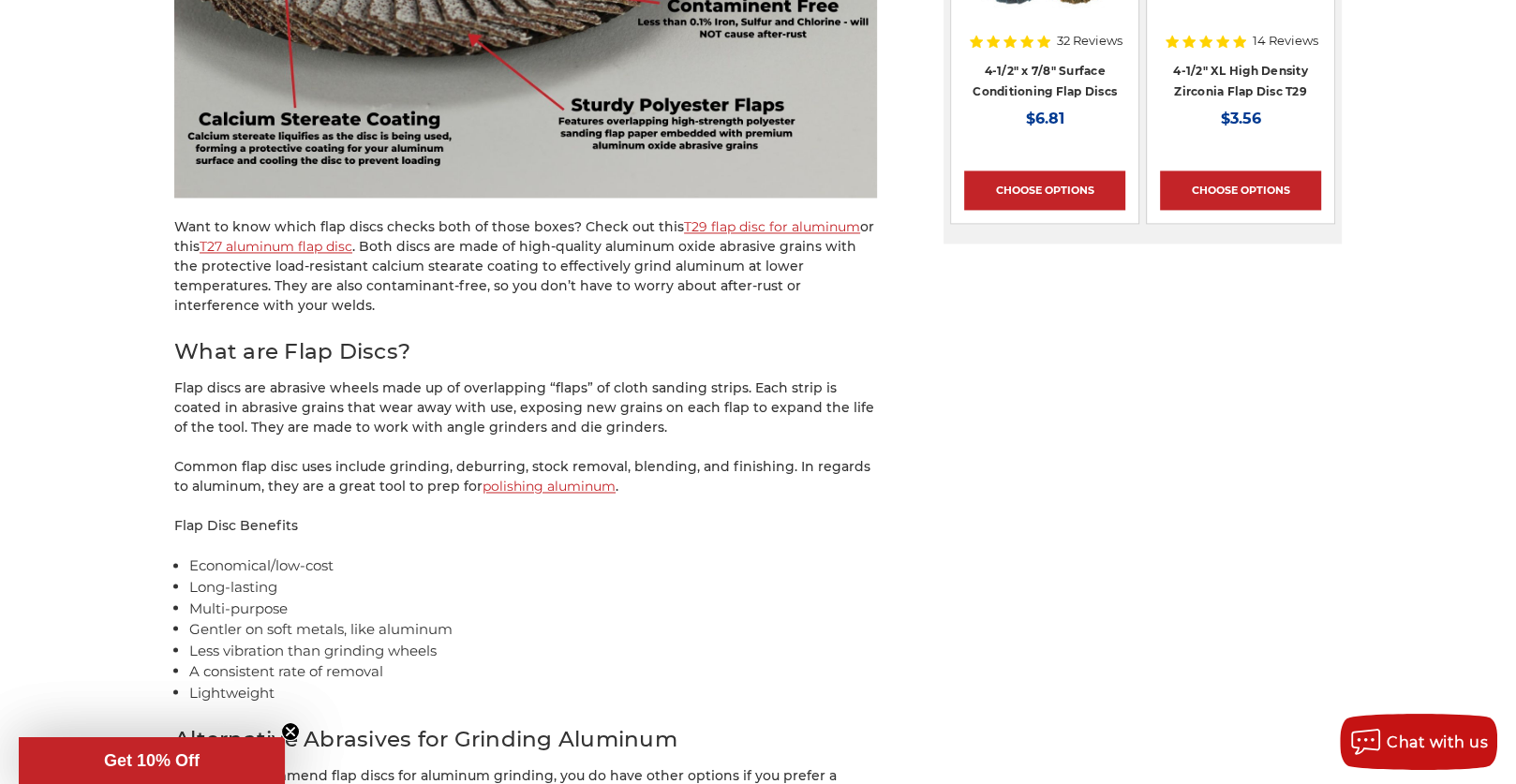
scroll to position [2434, 0]
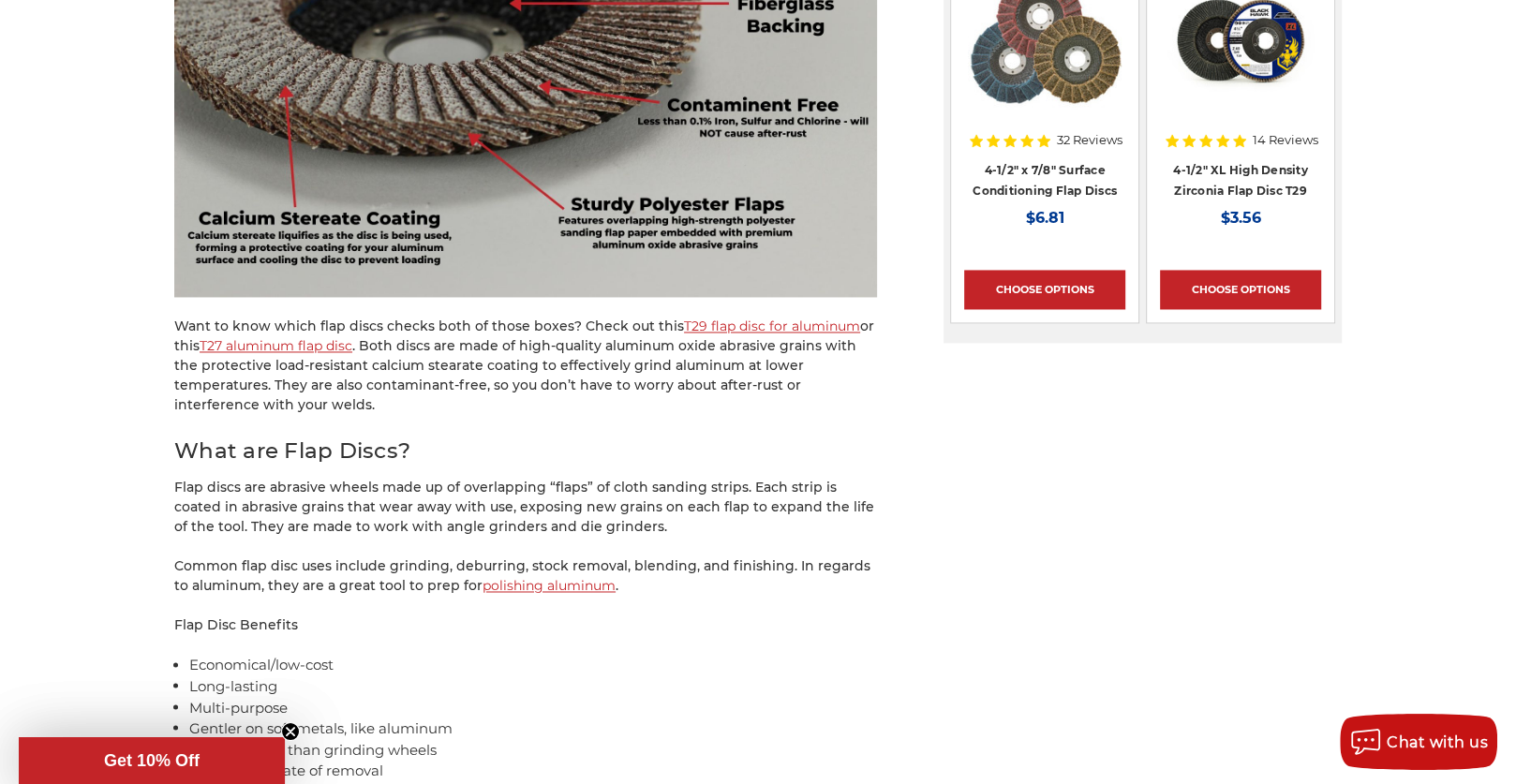
click at [749, 321] on link "T29 flap disc for aluminum" at bounding box center [772, 325] width 176 height 17
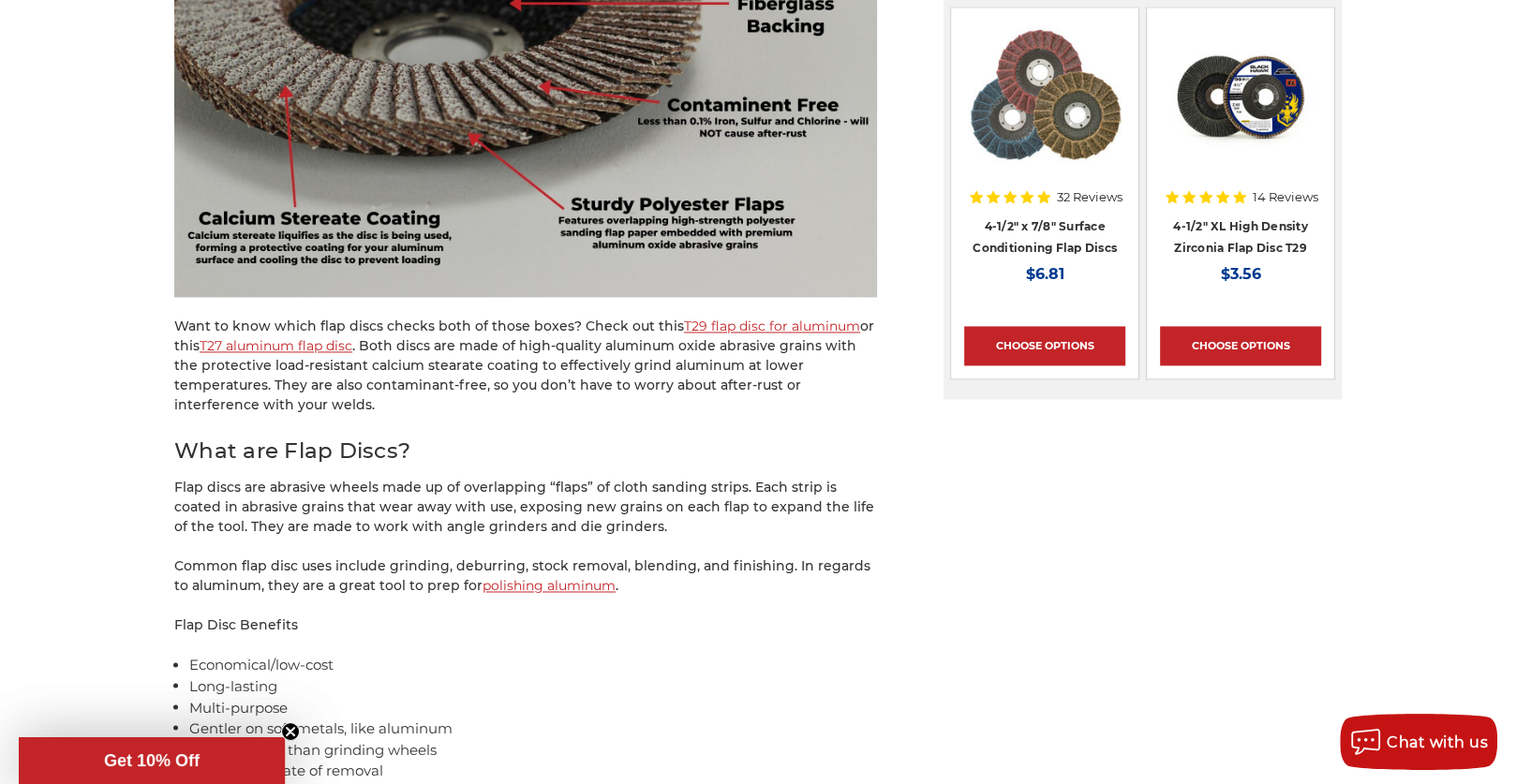
click at [304, 347] on link "T27 aluminum flap disc" at bounding box center [276, 345] width 153 height 17
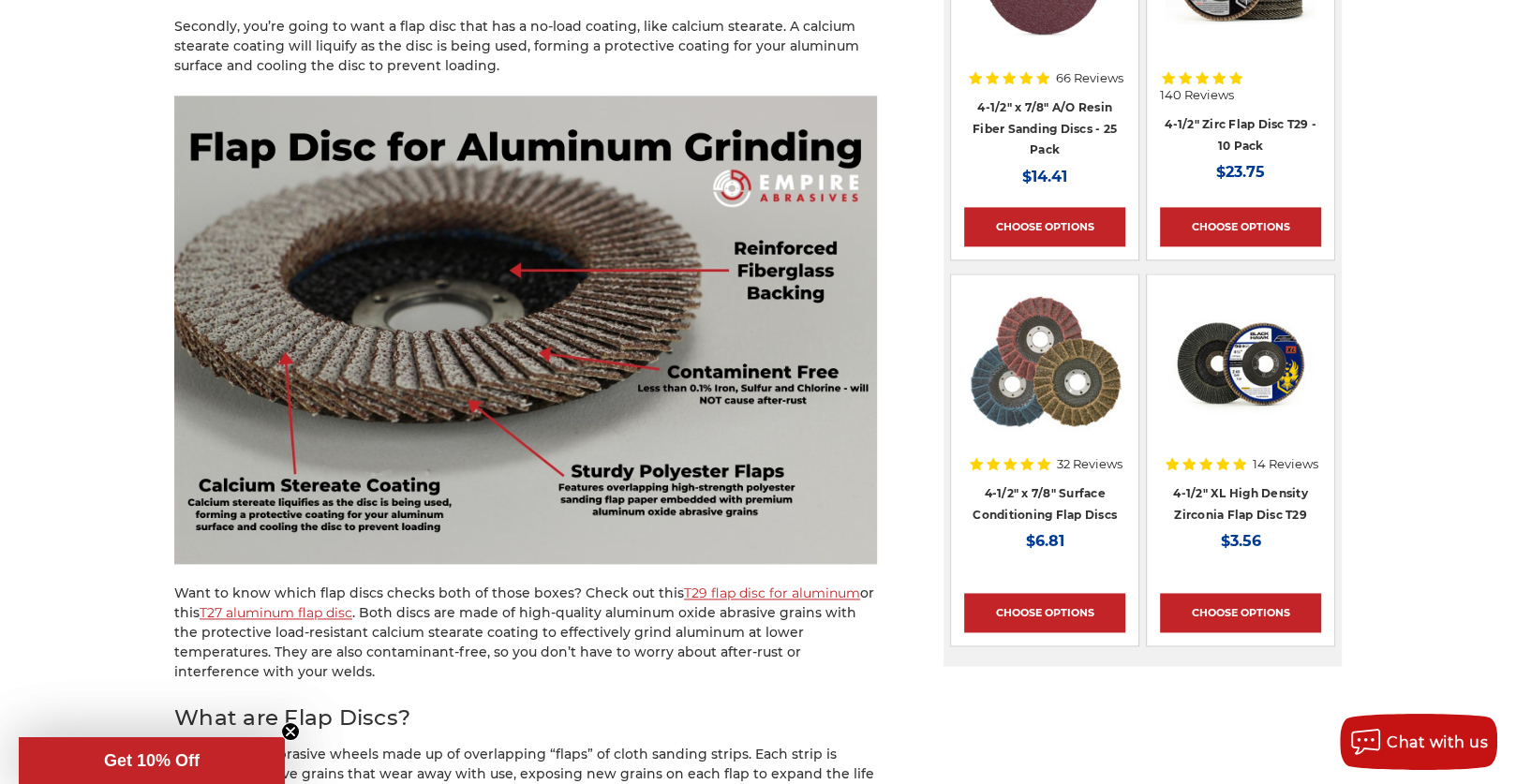
scroll to position [2154, 0]
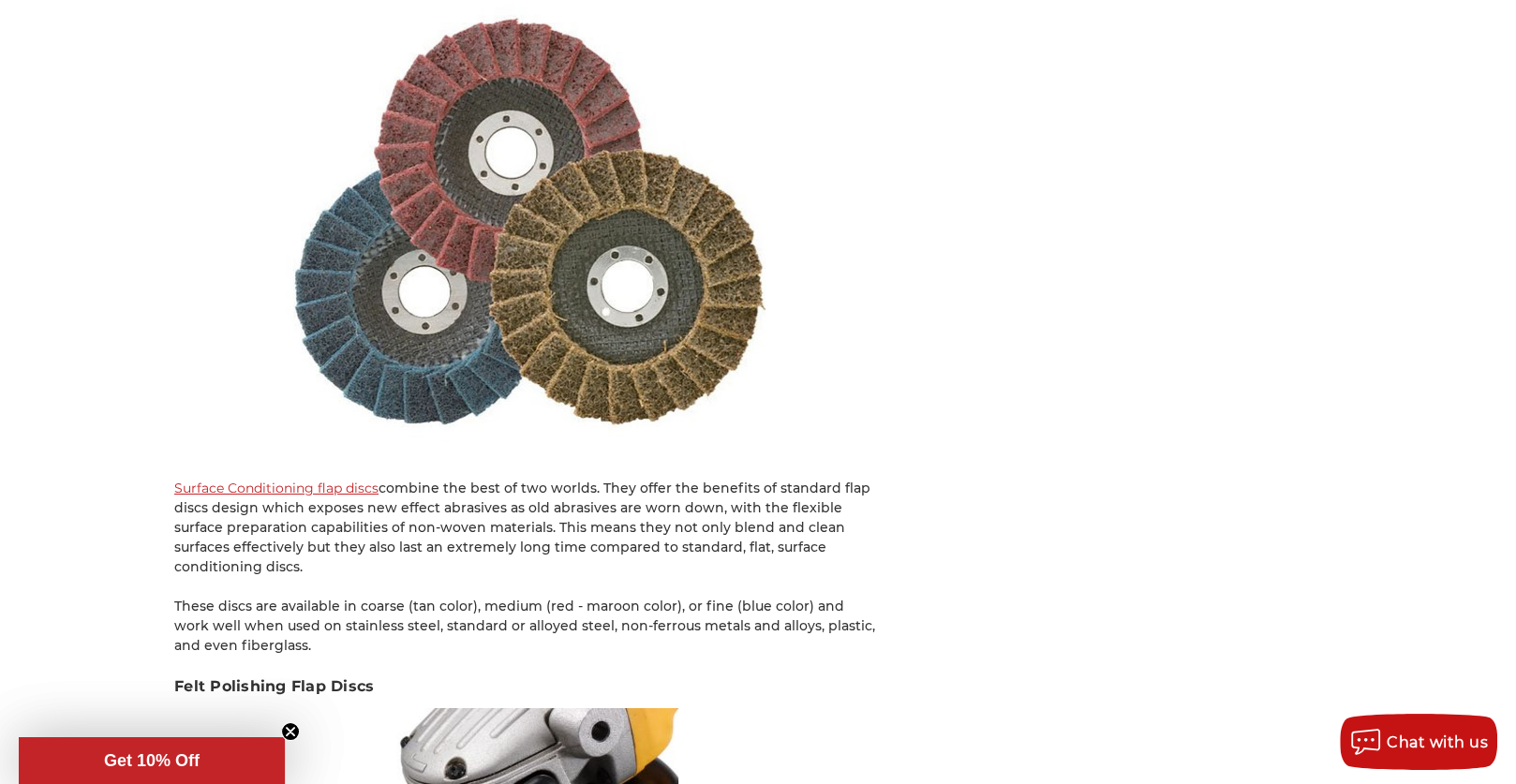
scroll to position [5337, 0]
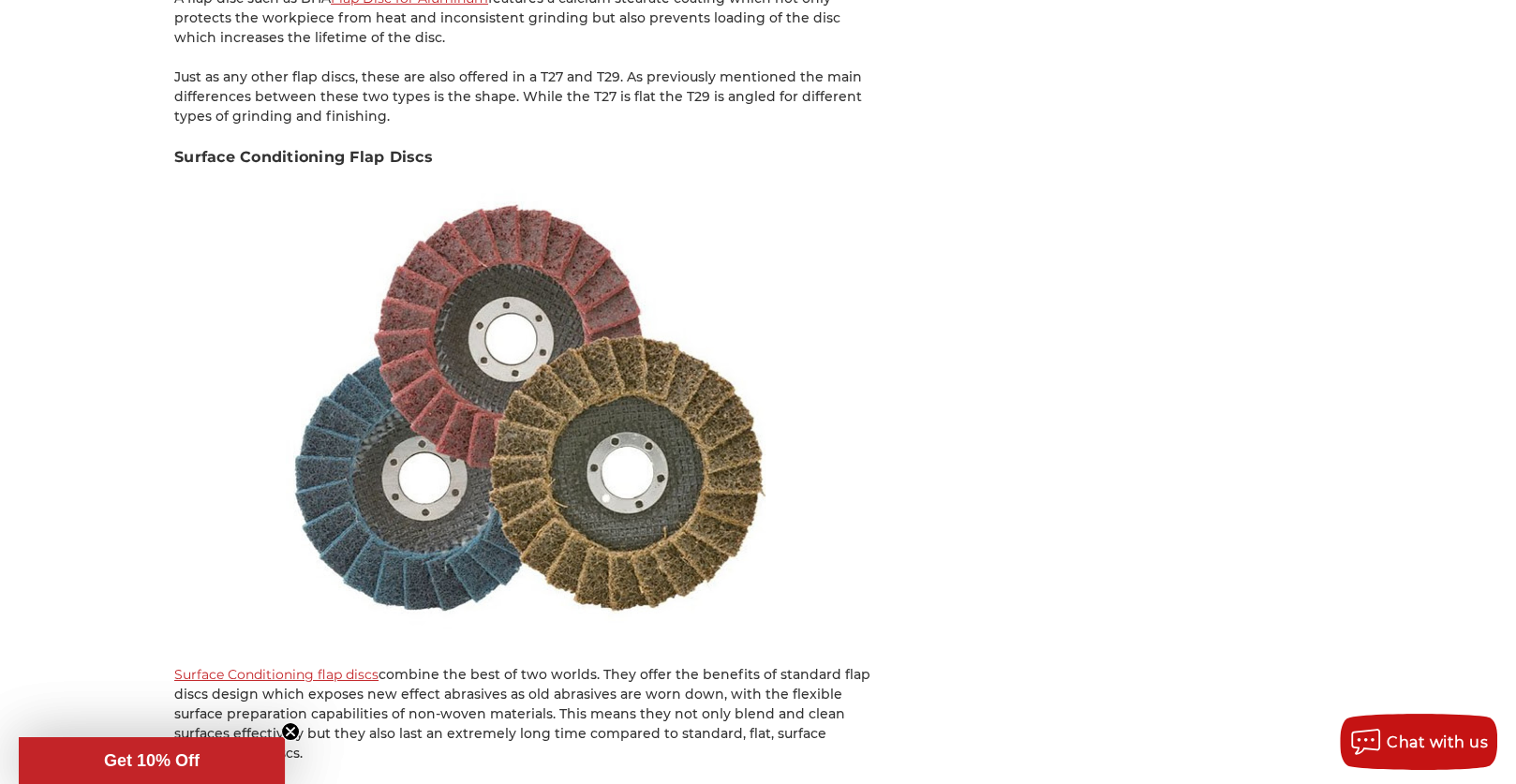
click at [310, 666] on link "Surface Conditioning flap discs" at bounding box center [277, 674] width 205 height 17
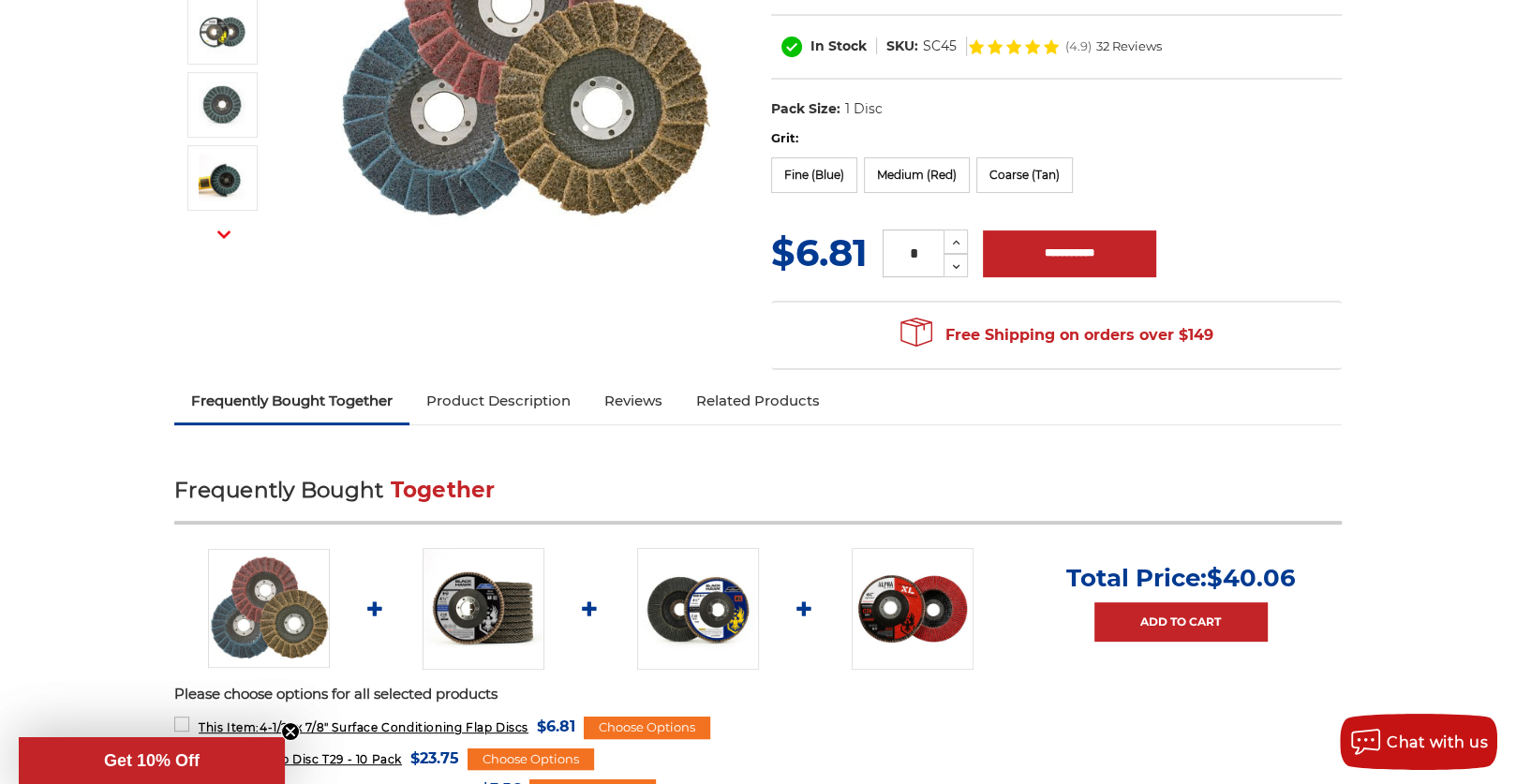
scroll to position [374, 0]
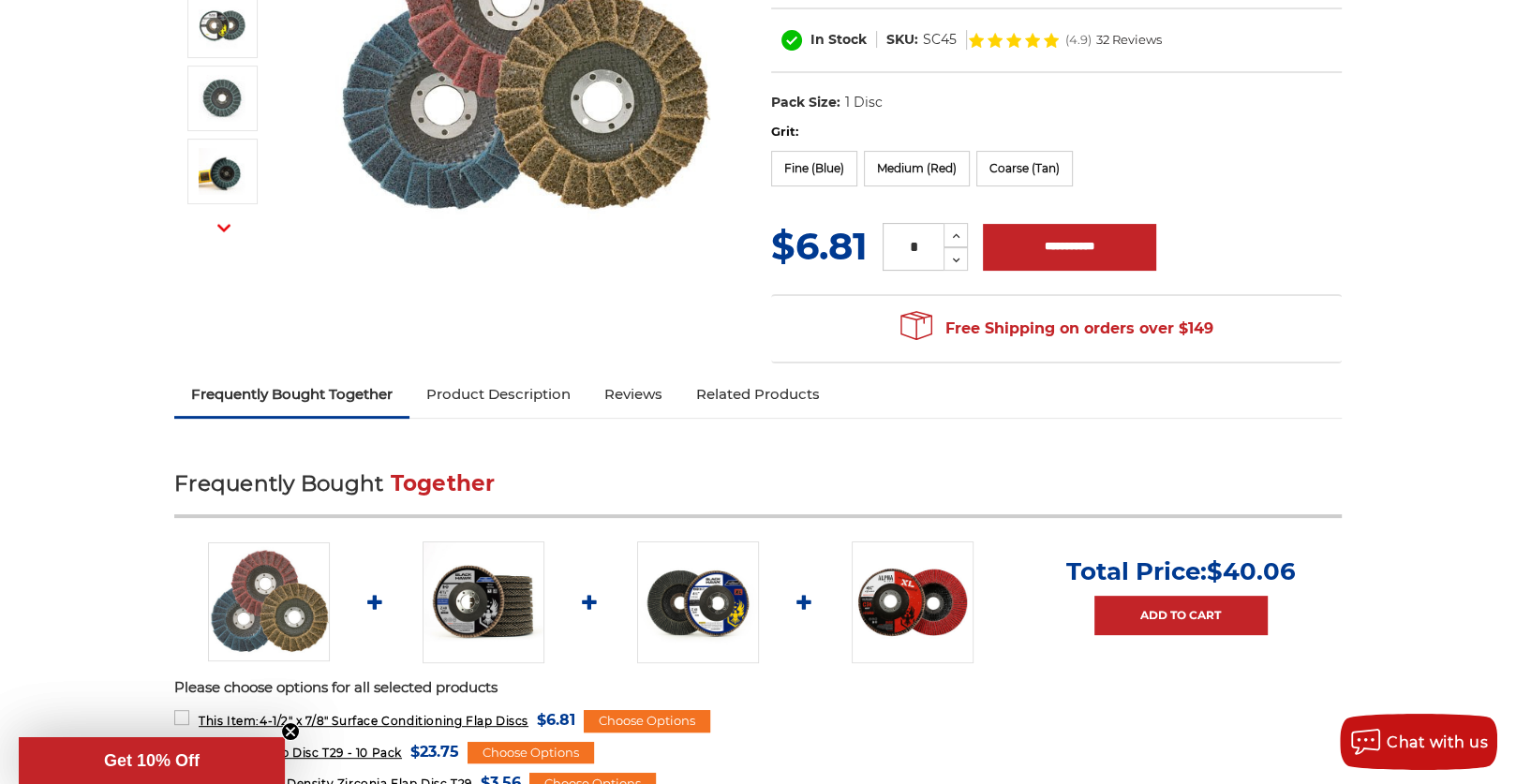
click at [639, 400] on link "Reviews" at bounding box center [633, 394] width 92 height 41
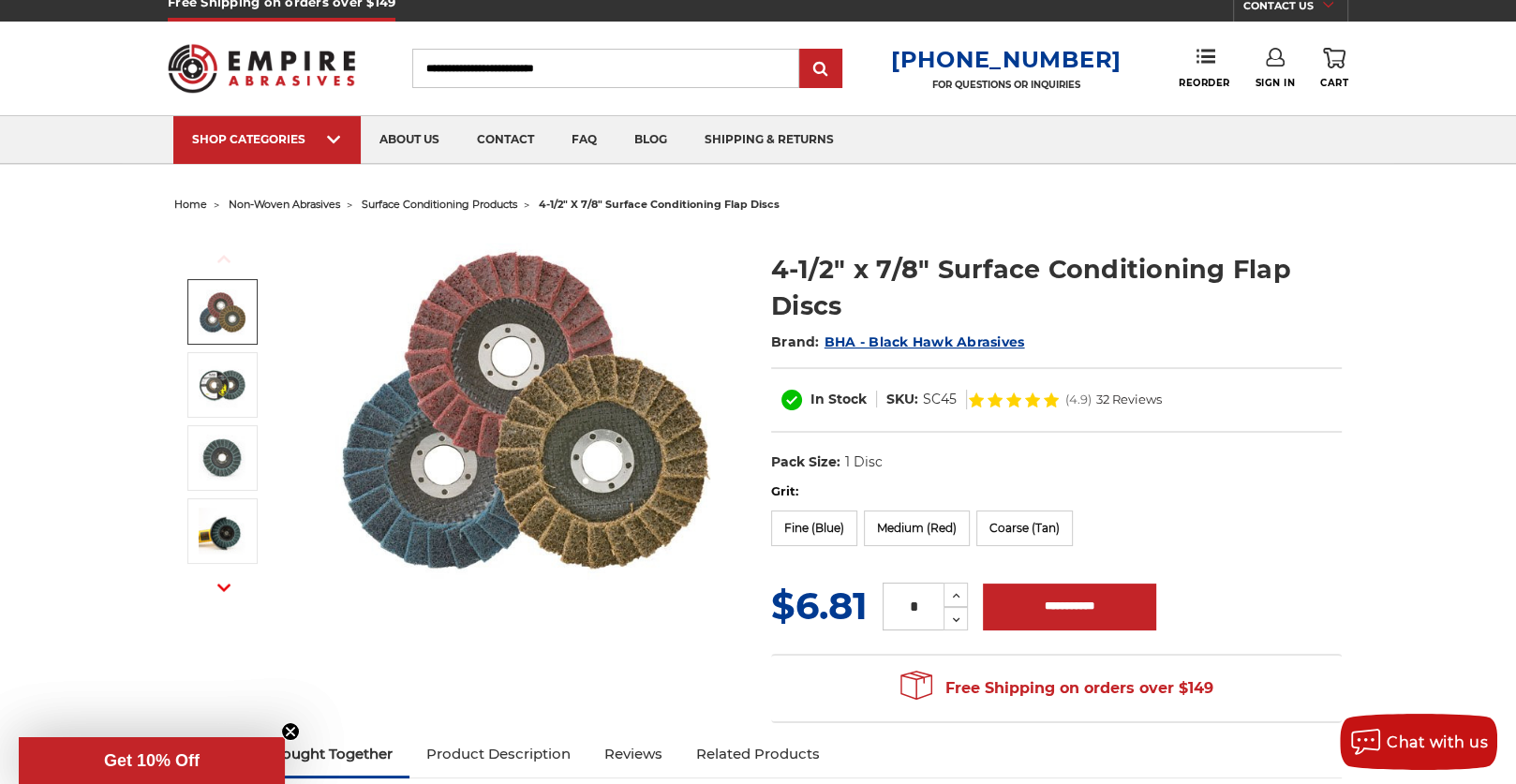
scroll to position [0, 0]
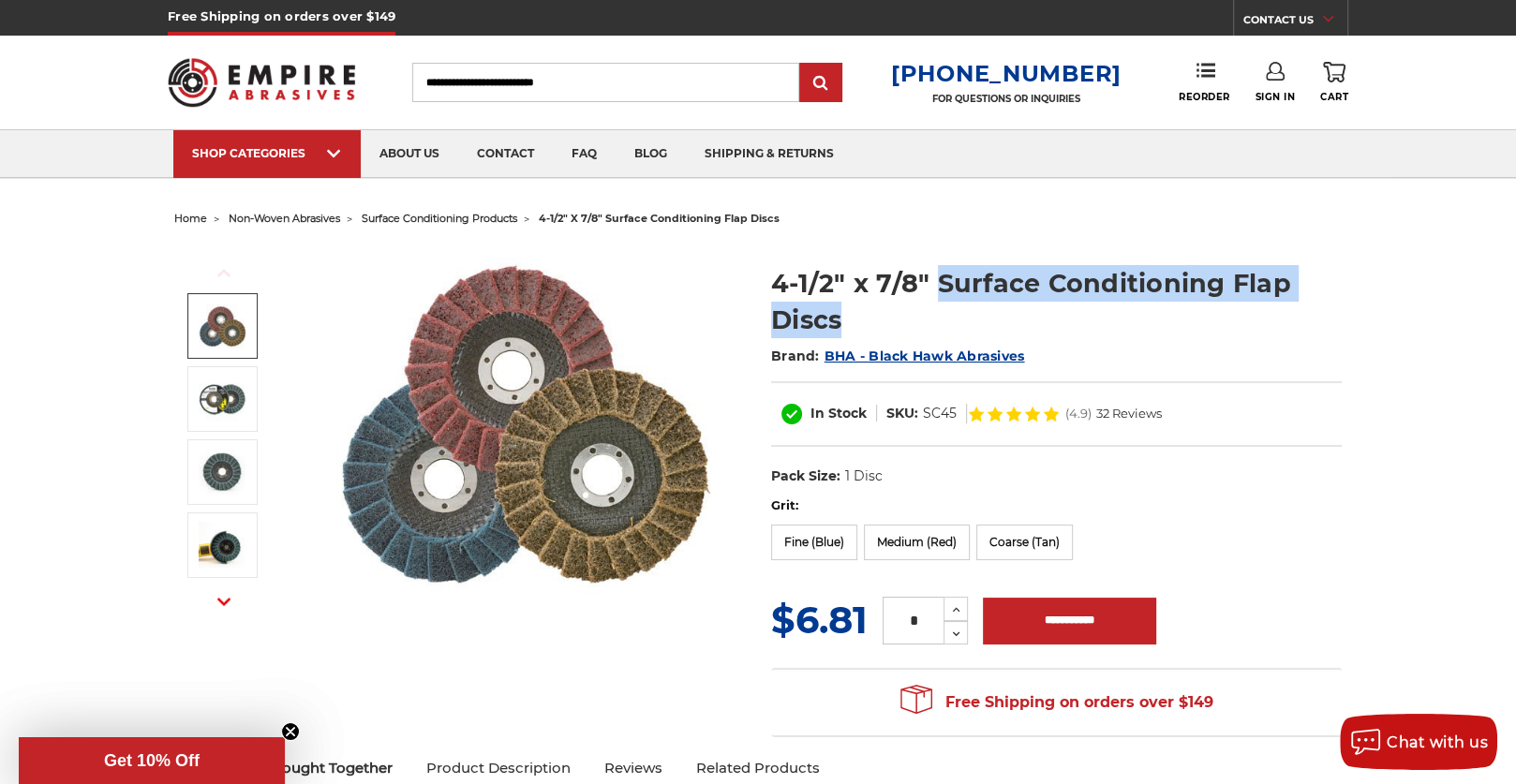
drag, startPoint x: 841, startPoint y: 316, endPoint x: 936, endPoint y: 275, distance: 103.5
click at [936, 275] on h1 "4-1/2" x 7/8" Surface Conditioning Flap Discs" at bounding box center [1056, 301] width 571 height 73
copy h1 "Surface Conditioning Flap Discs"
